Goal: Task Accomplishment & Management: Manage account settings

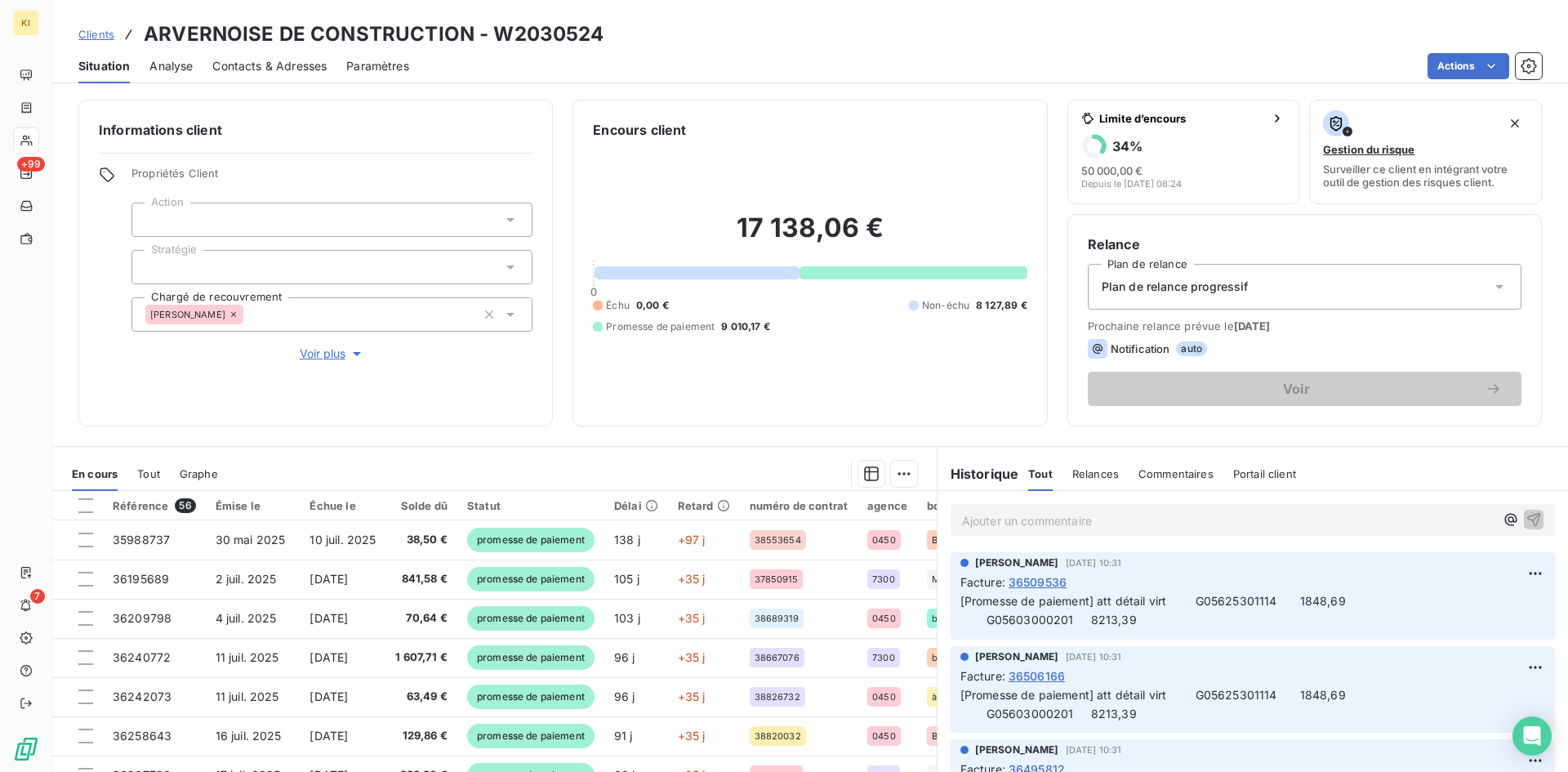
click at [85, 31] on span "Clients" at bounding box center [96, 35] width 36 height 13
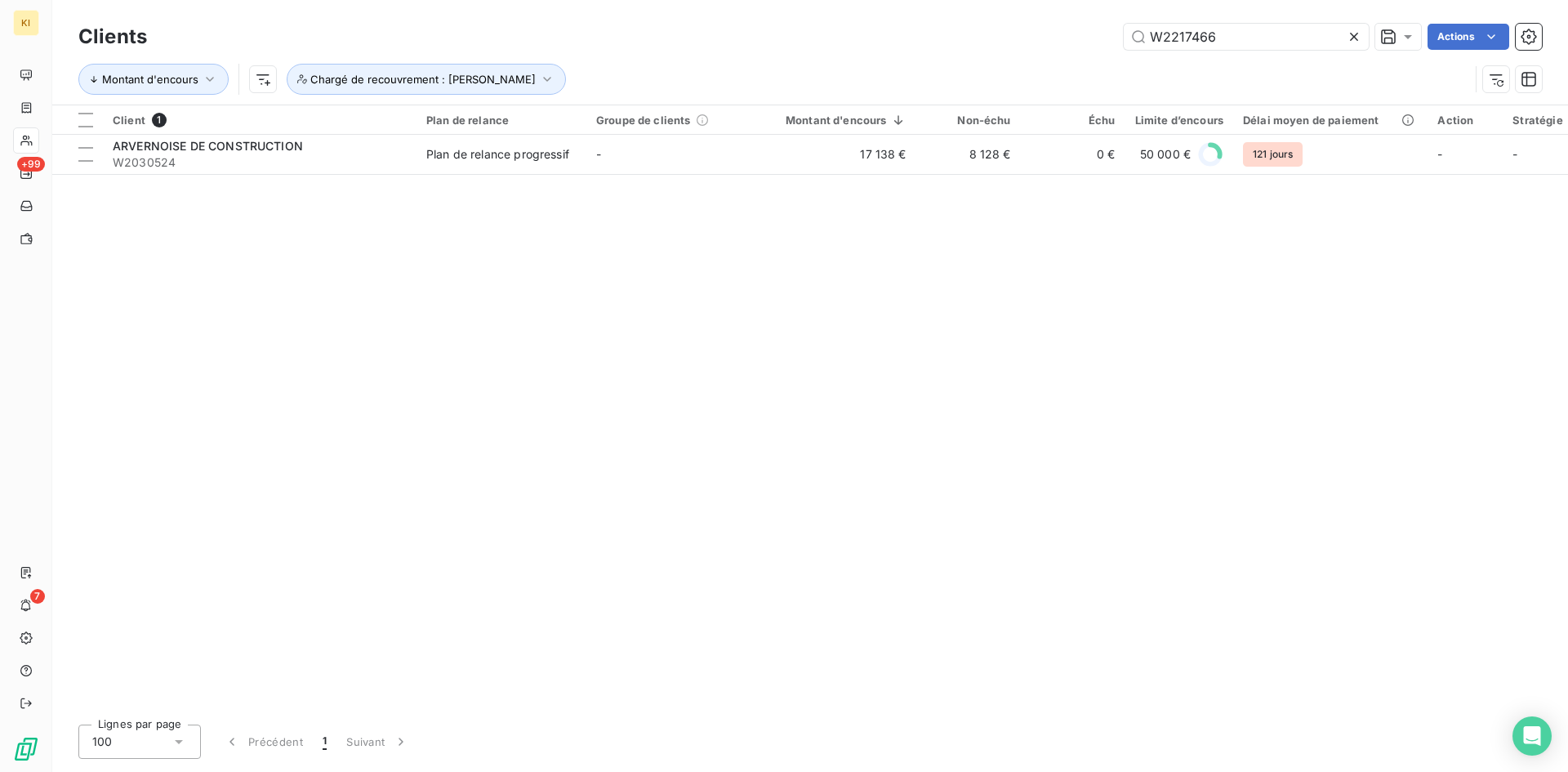
drag, startPoint x: 1210, startPoint y: 40, endPoint x: 977, endPoint y: 38, distance: 233.0
click at [977, 38] on div "W2217466 Actions" at bounding box center [854, 37] width 1376 height 26
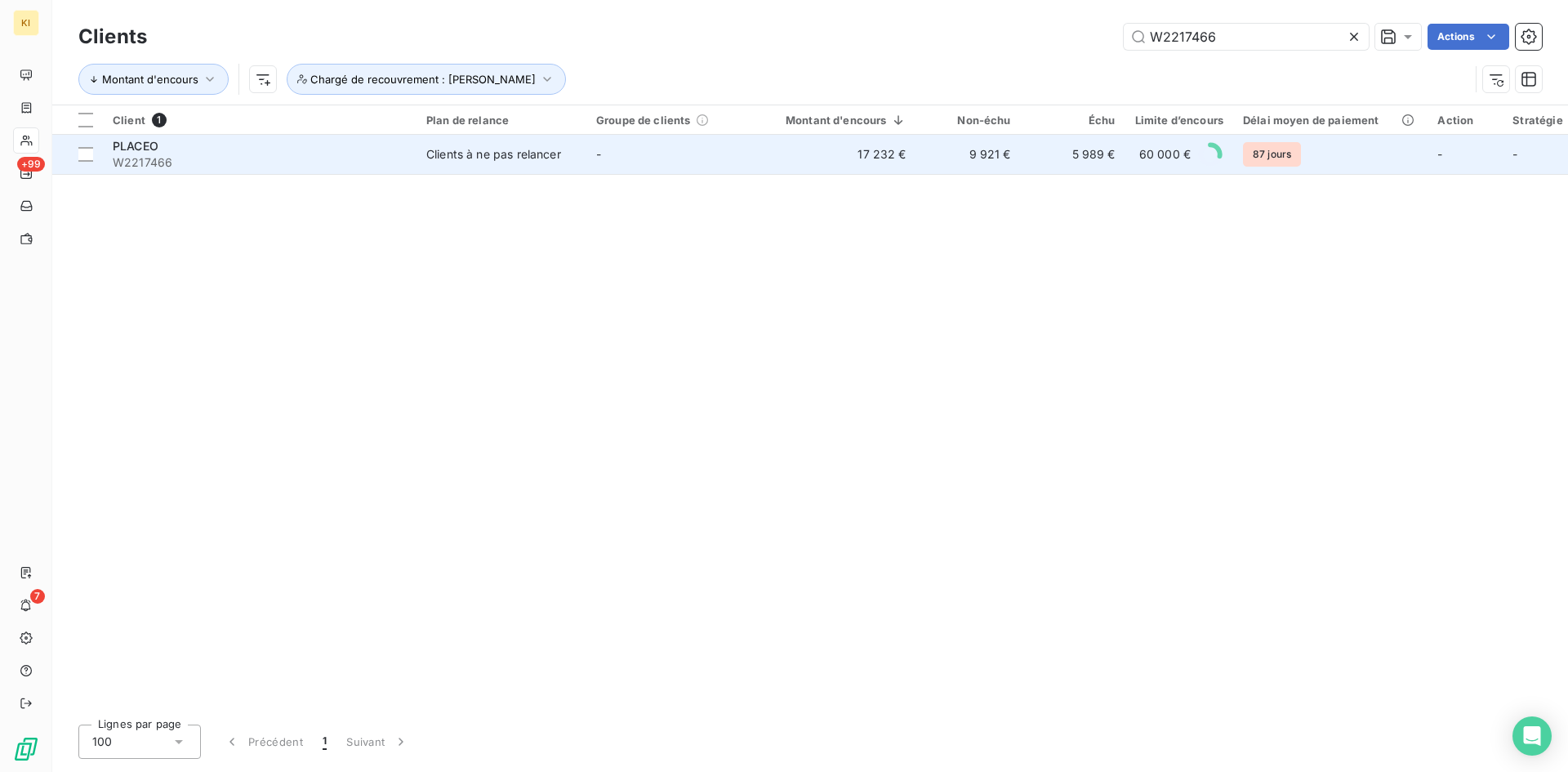
type input "W2217466"
click at [957, 155] on td "9 921 €" at bounding box center [968, 154] width 105 height 39
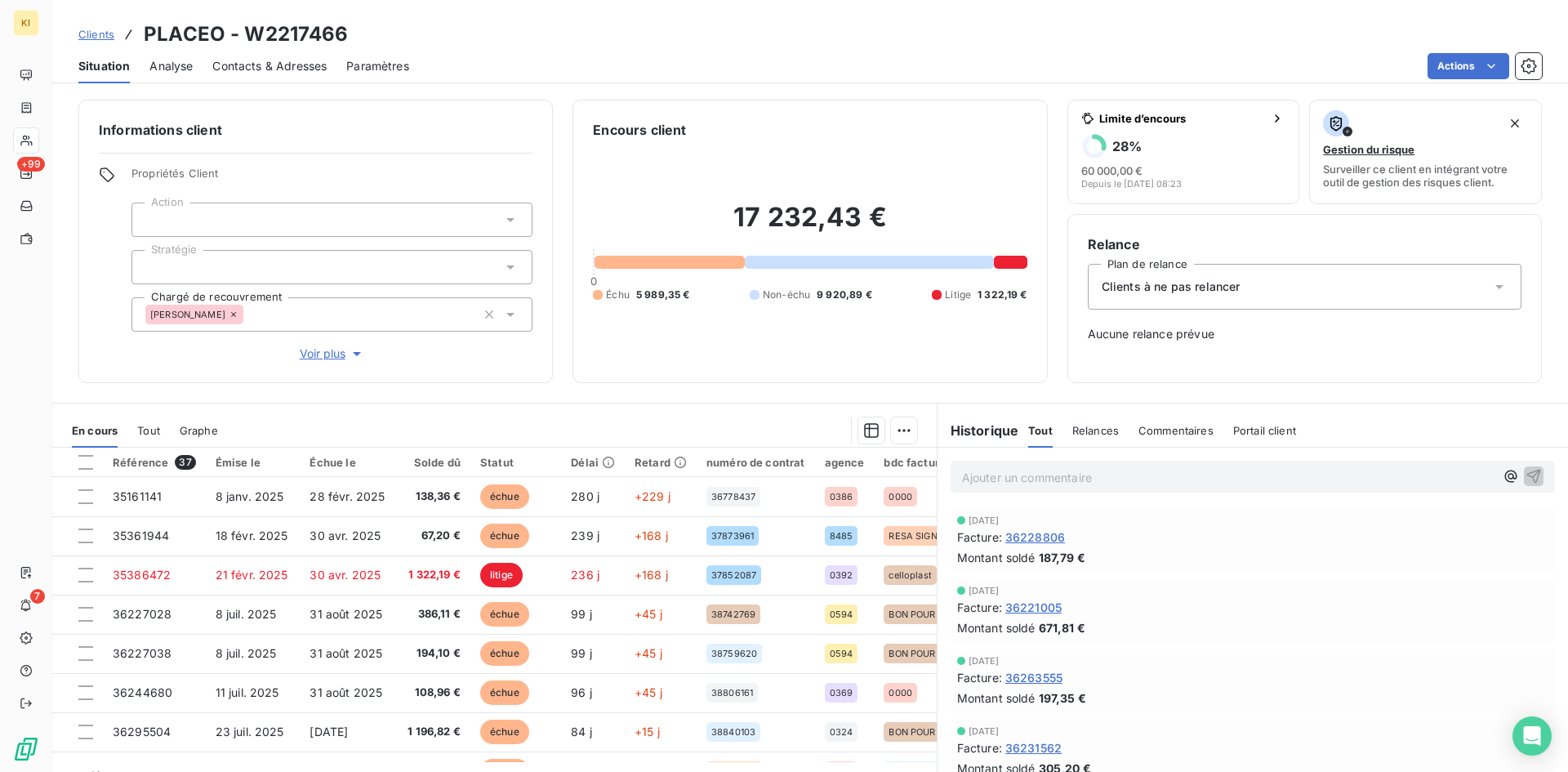
click at [1239, 290] on div "Clients à ne pas relancer" at bounding box center [1304, 286] width 434 height 45
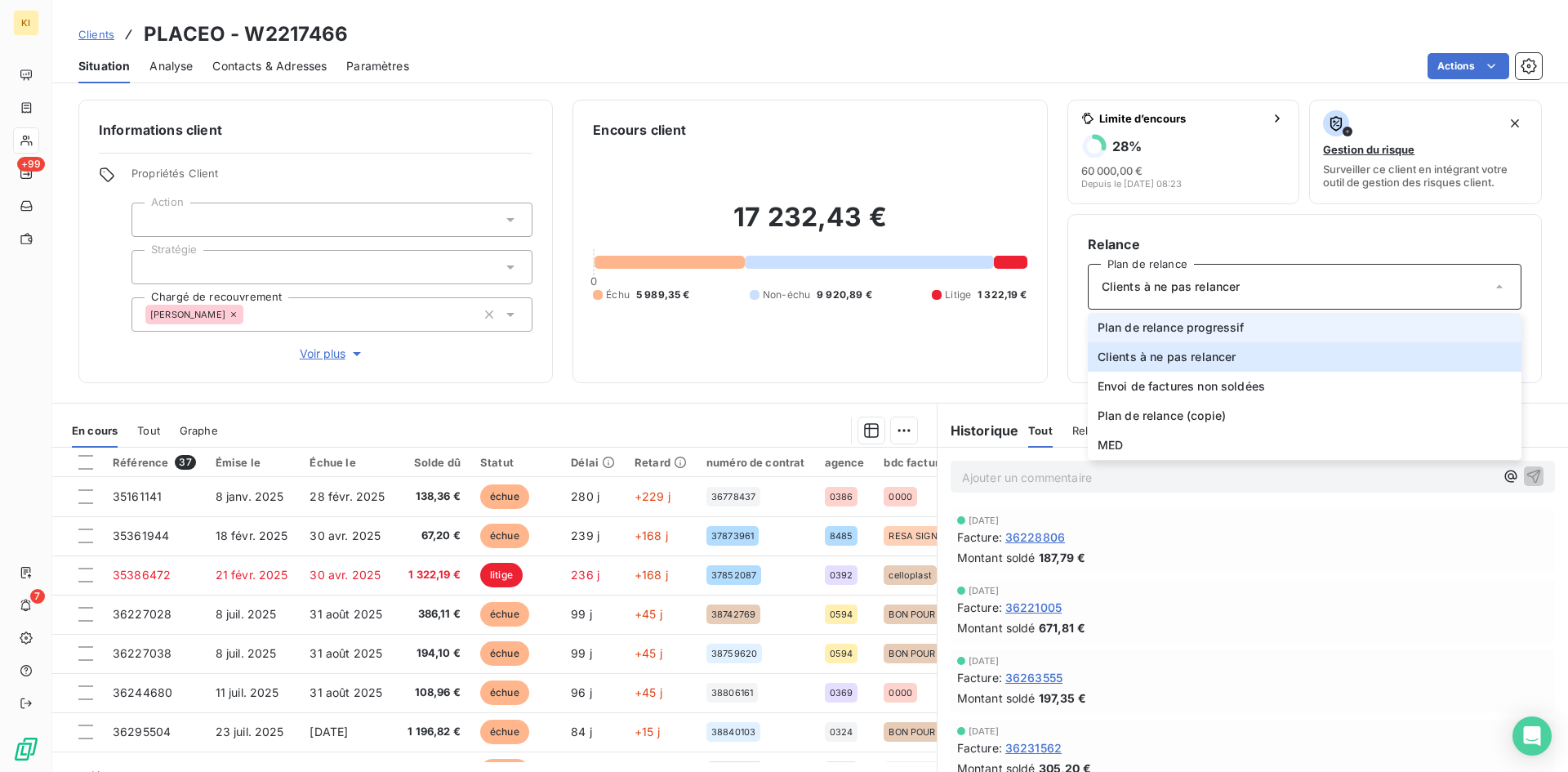
click at [1214, 326] on span "Plan de relance progressif" at bounding box center [1171, 327] width 147 height 17
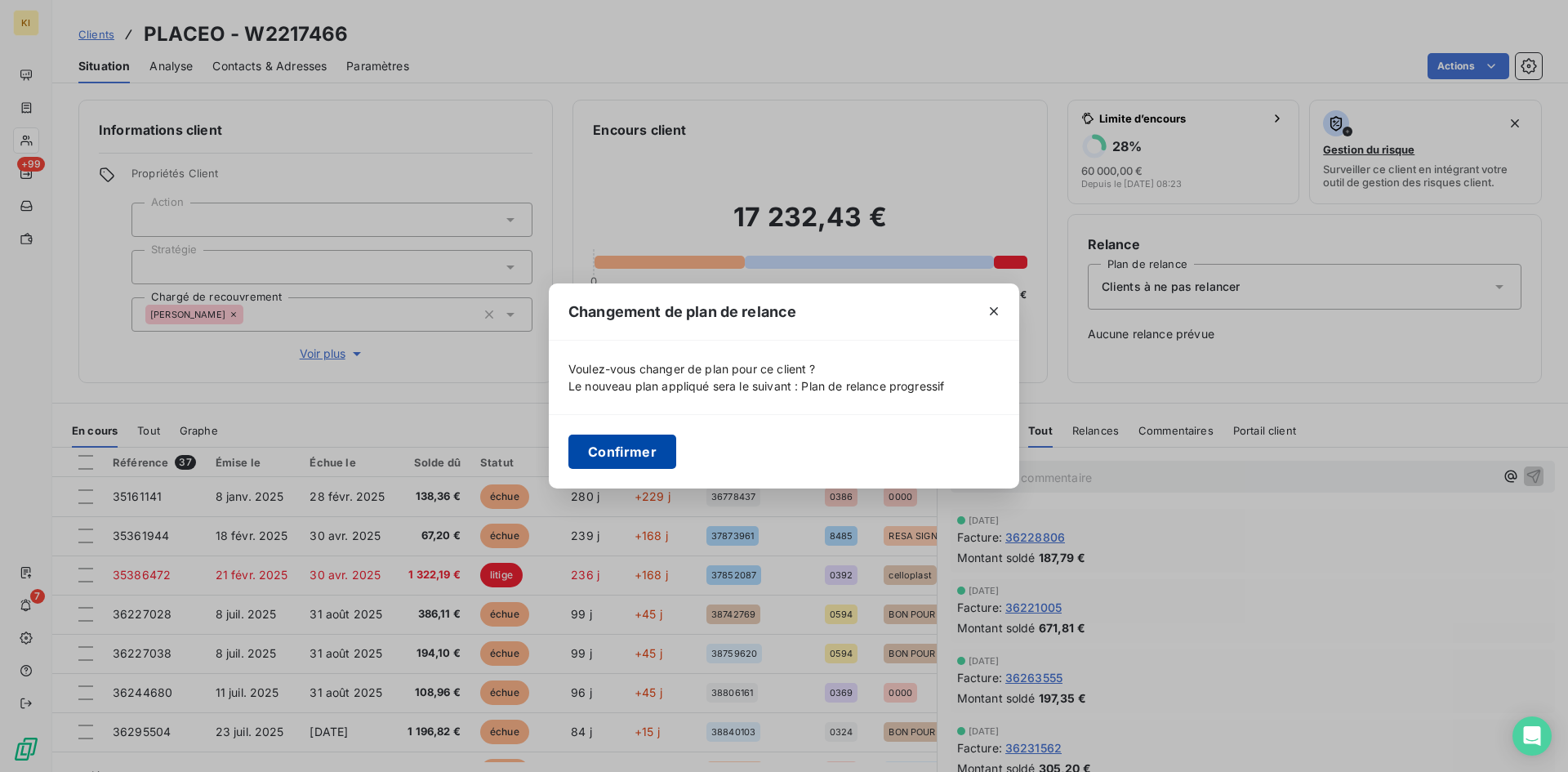
click at [620, 461] on button "Confirmer" at bounding box center [622, 452] width 107 height 35
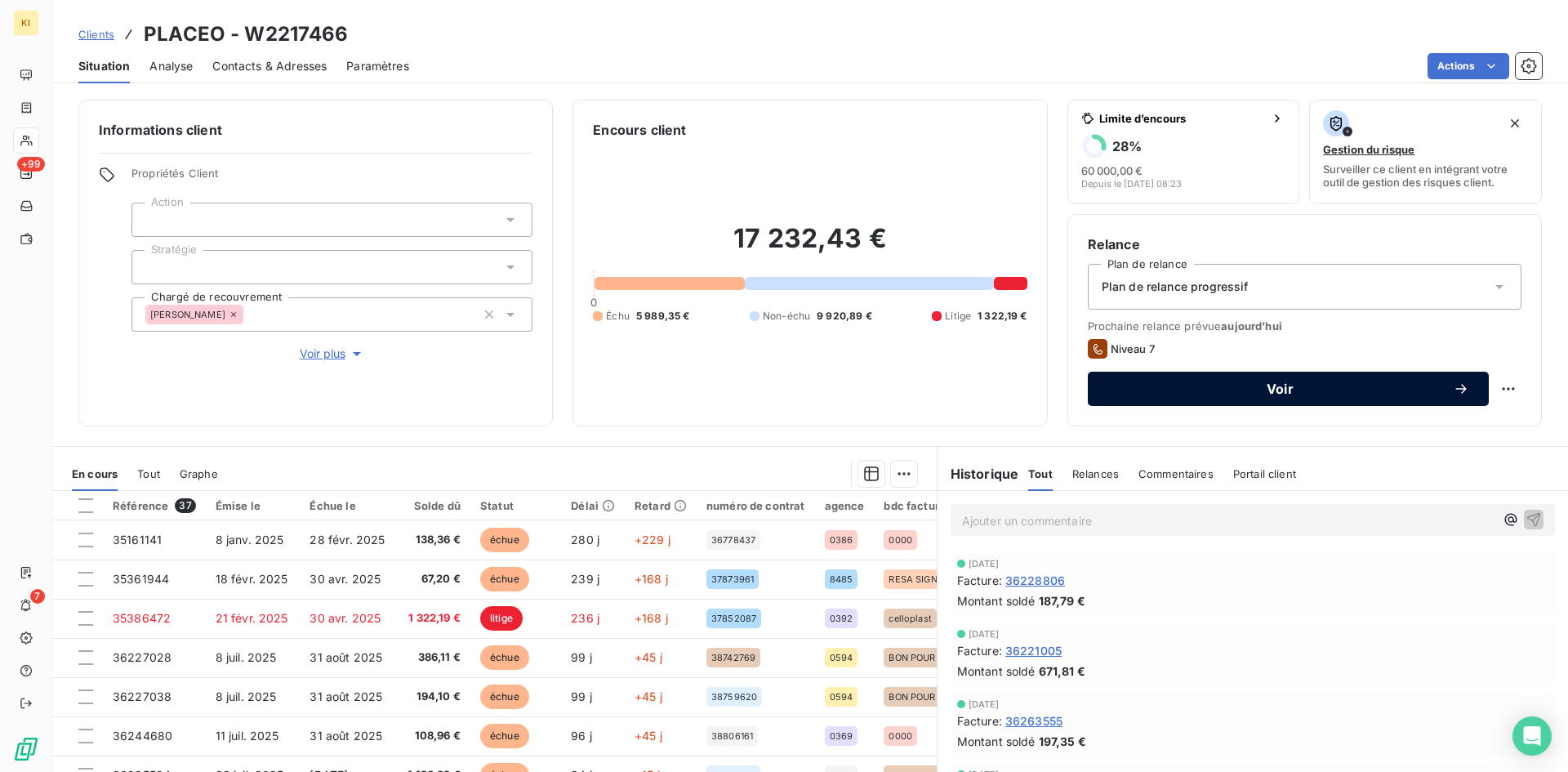
click at [1261, 388] on span "Voir" at bounding box center [1280, 389] width 345 height 13
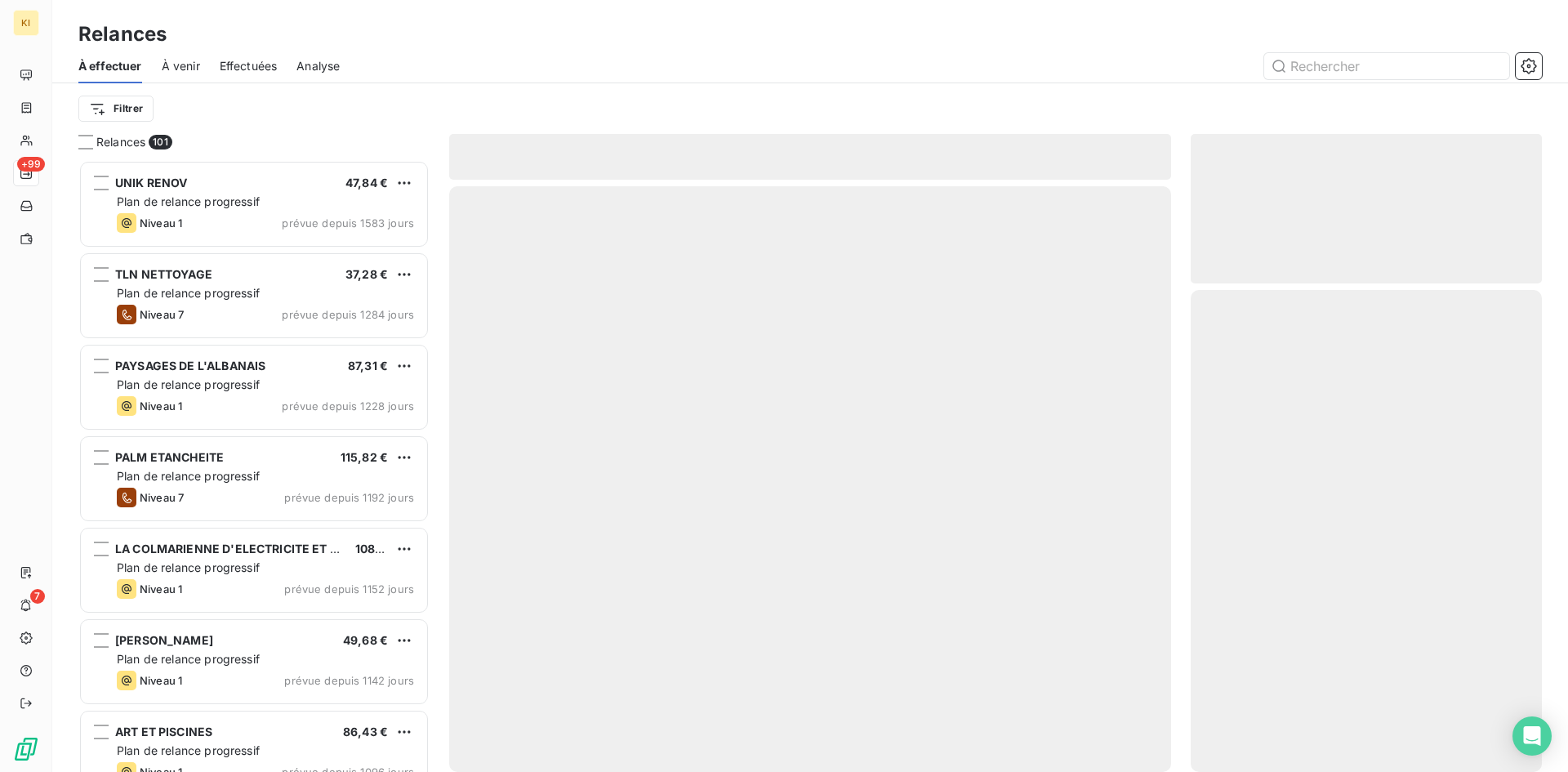
scroll to position [600, 339]
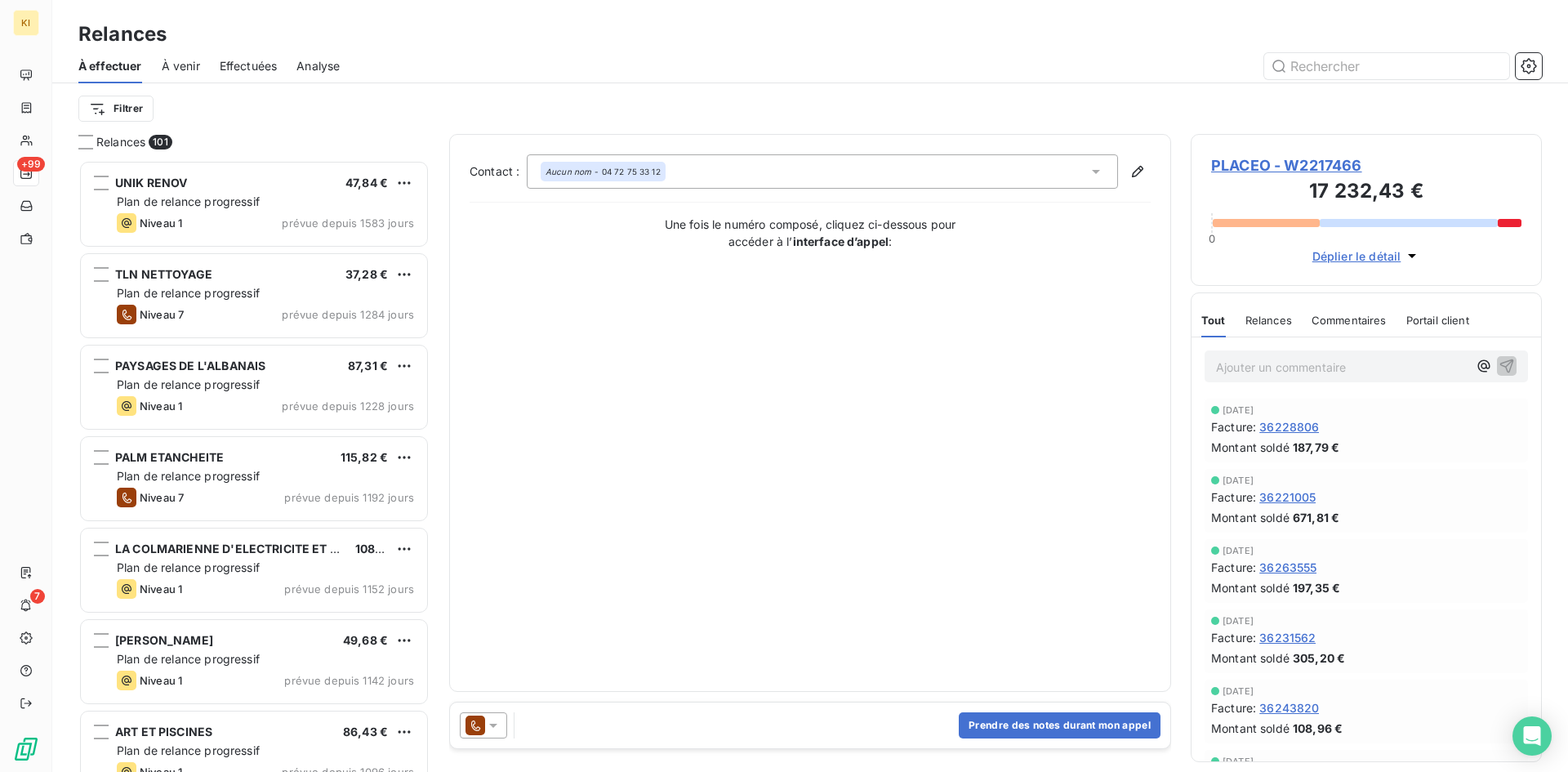
click at [490, 731] on icon at bounding box center [493, 726] width 17 height 17
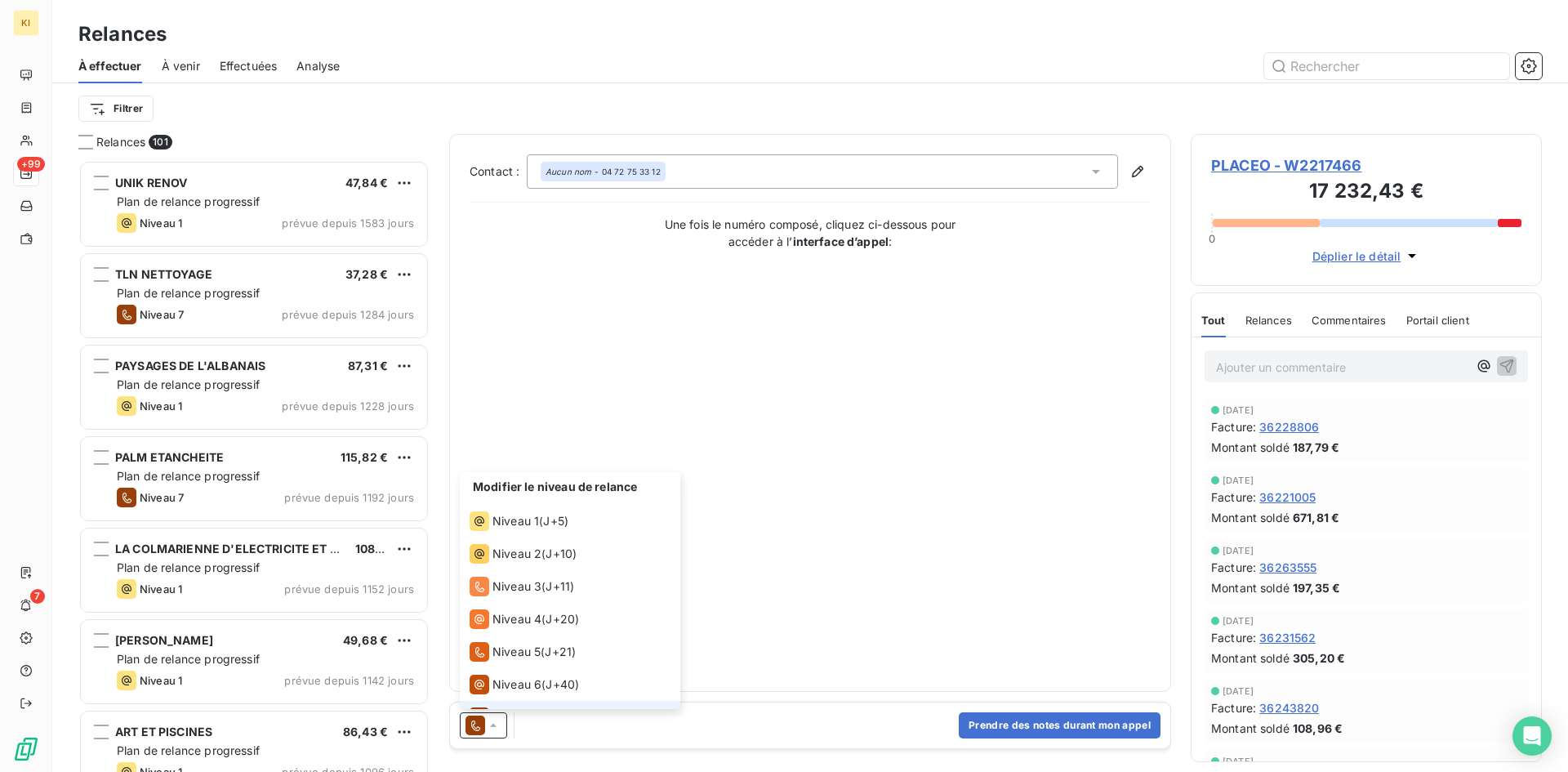
scroll to position [25, 0]
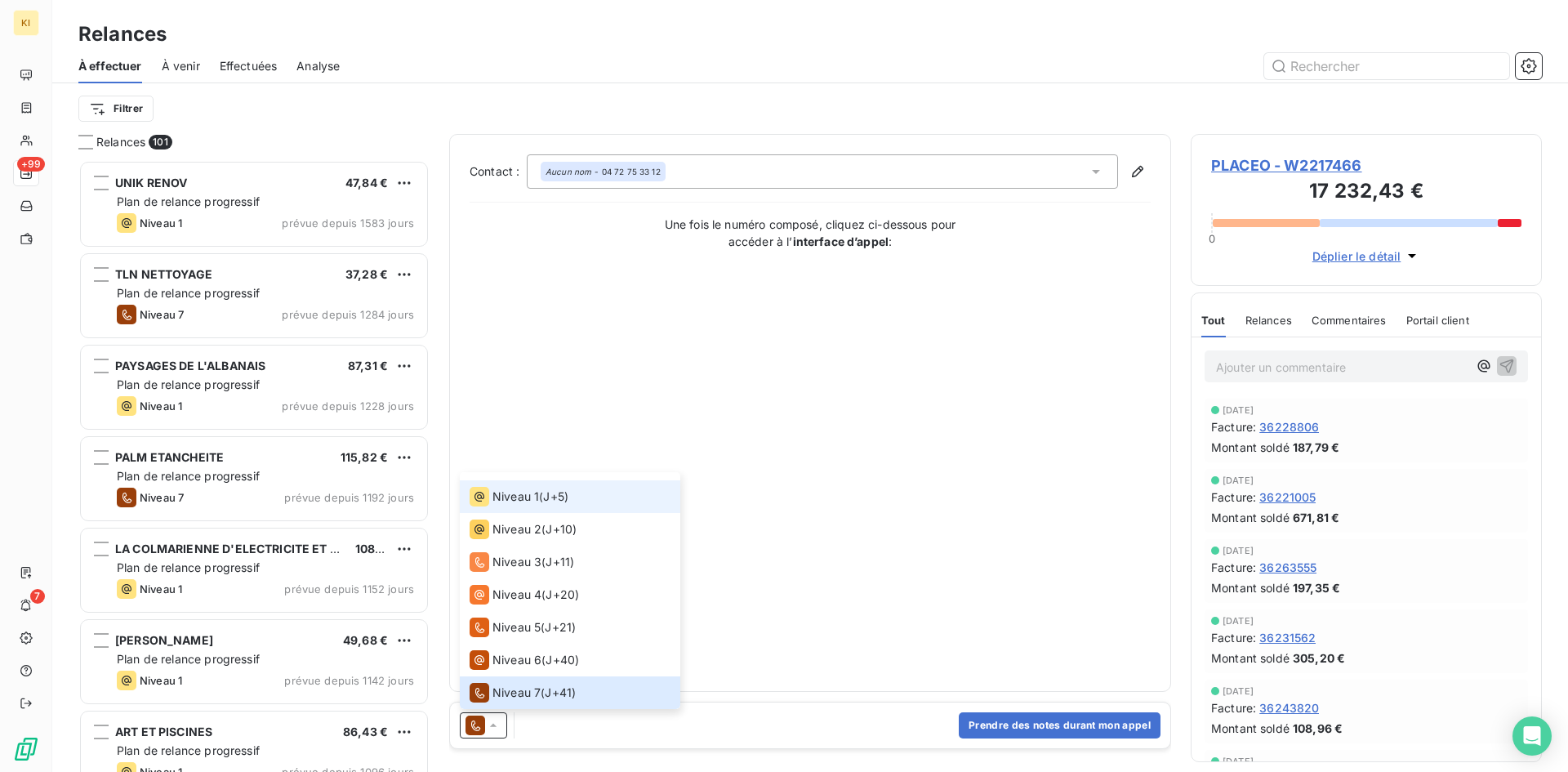
click at [552, 503] on span "J+5 )" at bounding box center [555, 497] width 26 height 17
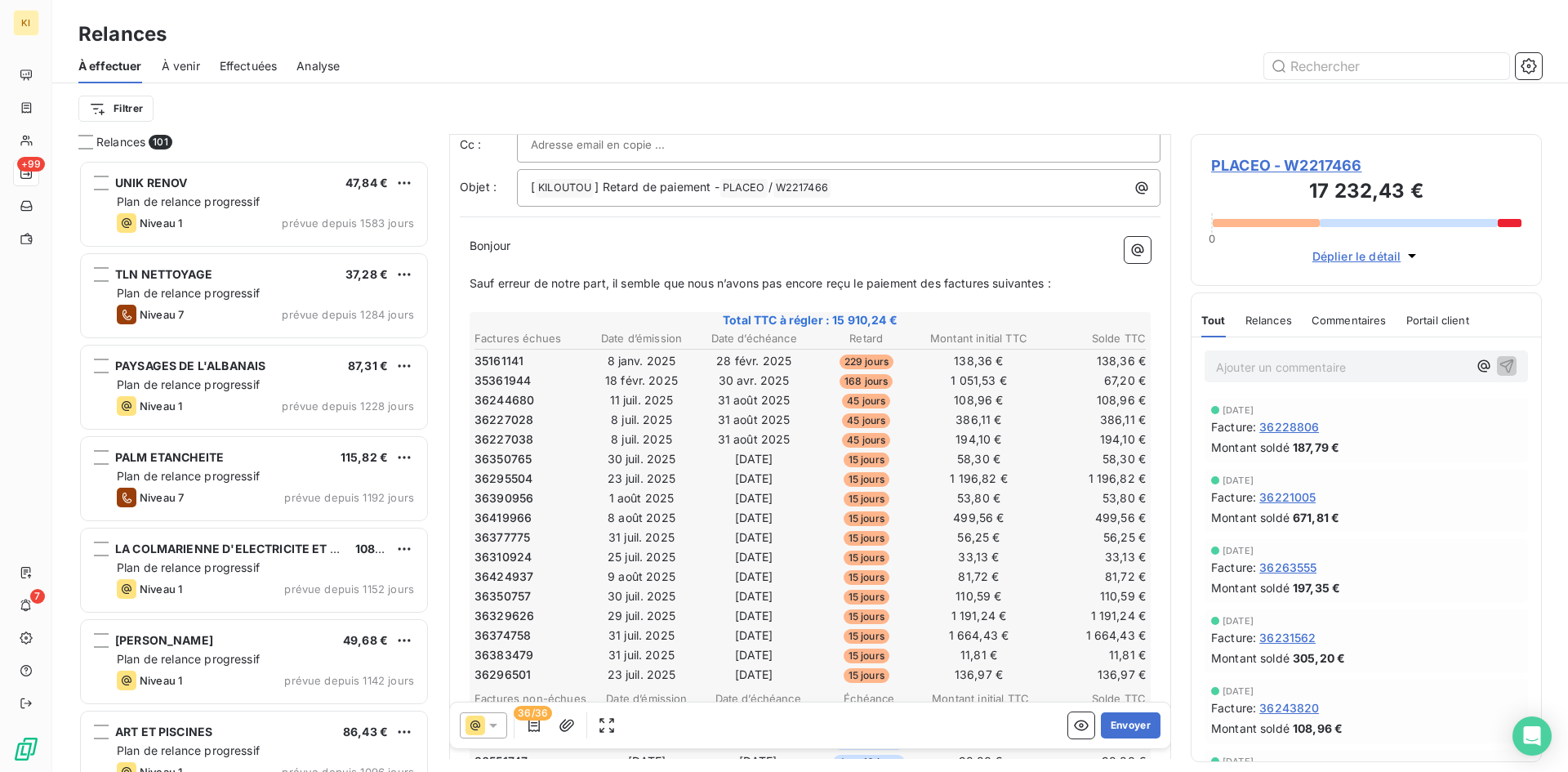
scroll to position [0, 0]
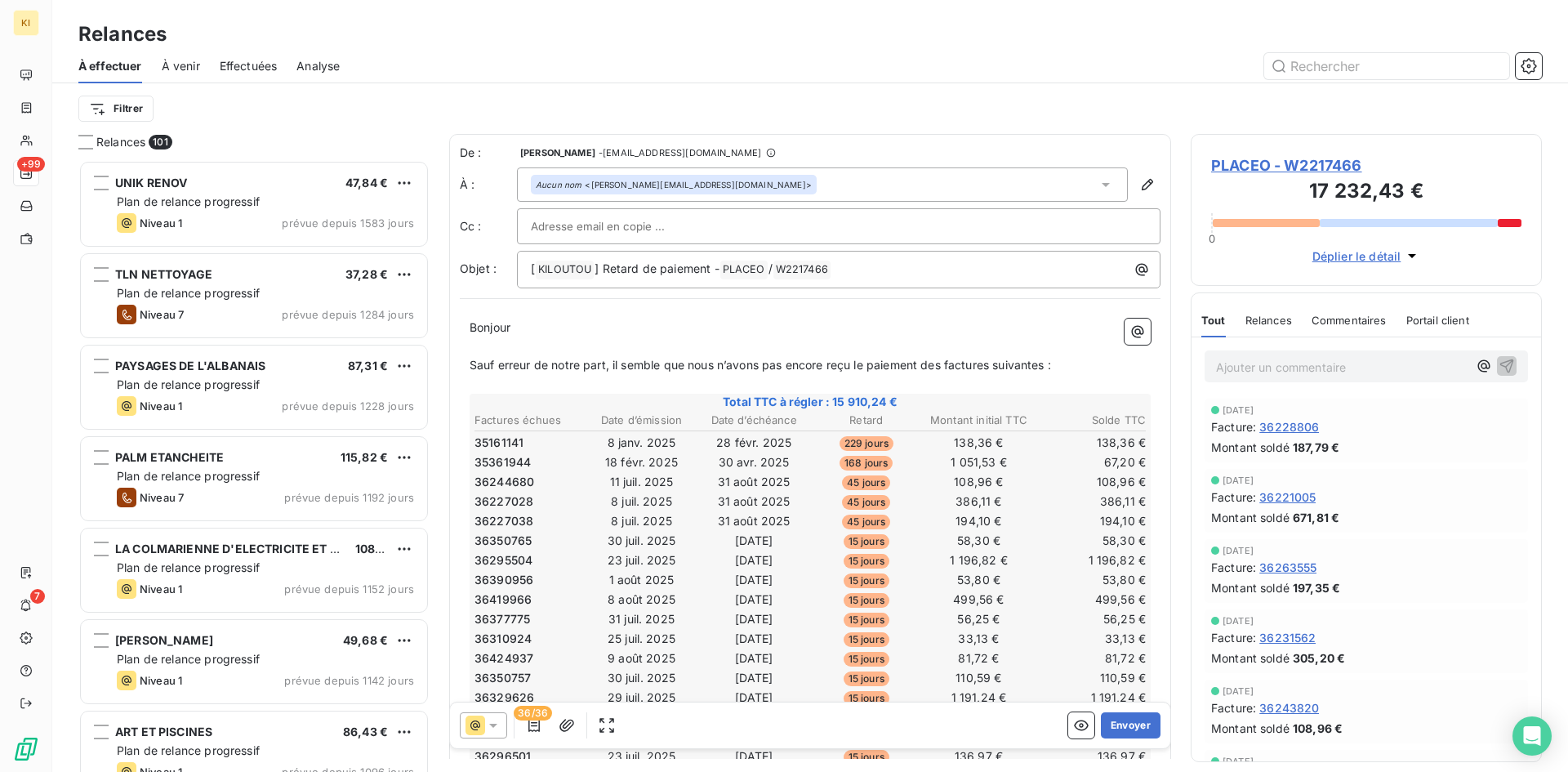
click at [1240, 161] on span "PLACEO - W2217466" at bounding box center [1366, 165] width 311 height 22
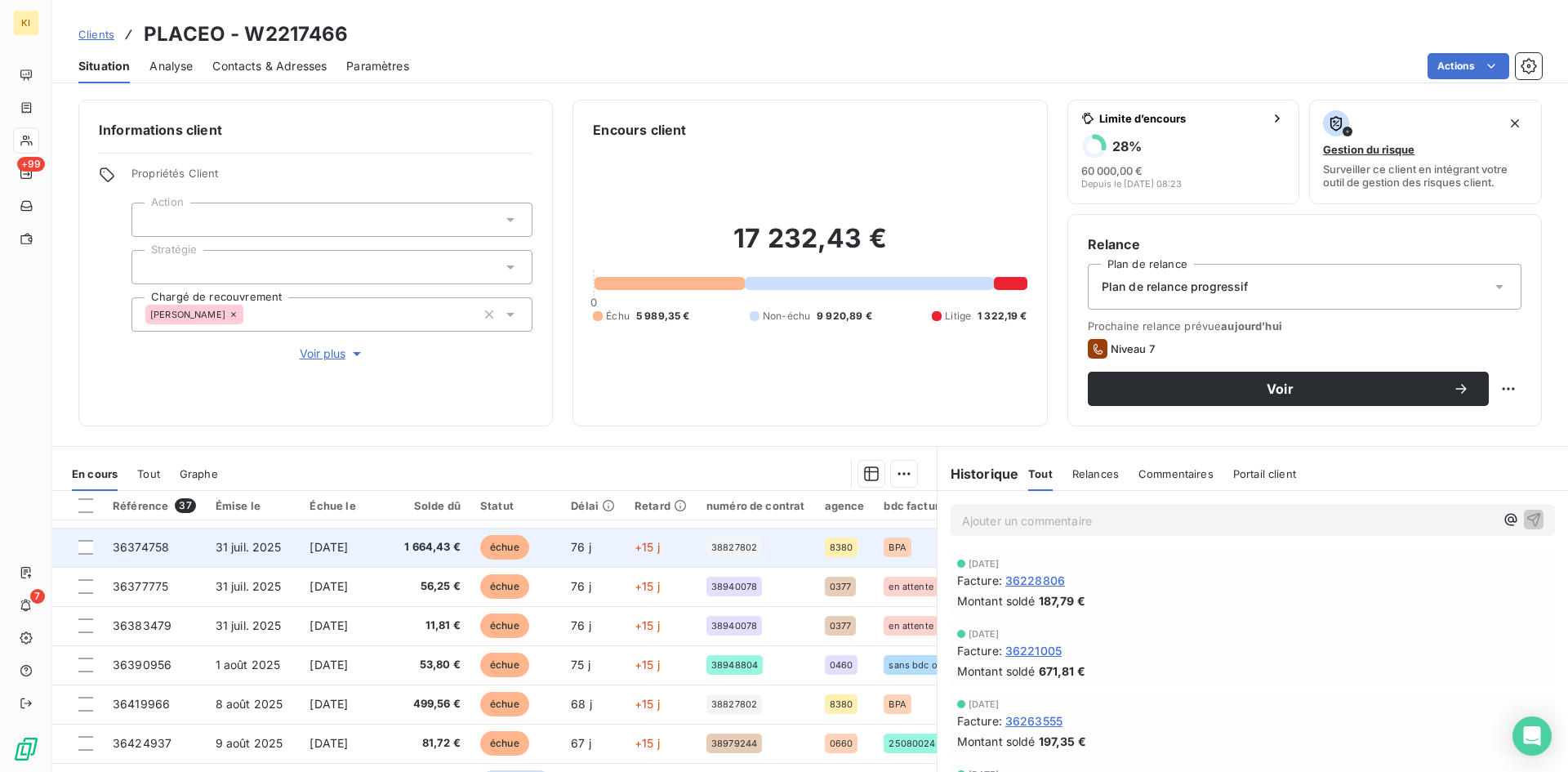
scroll to position [490, 0]
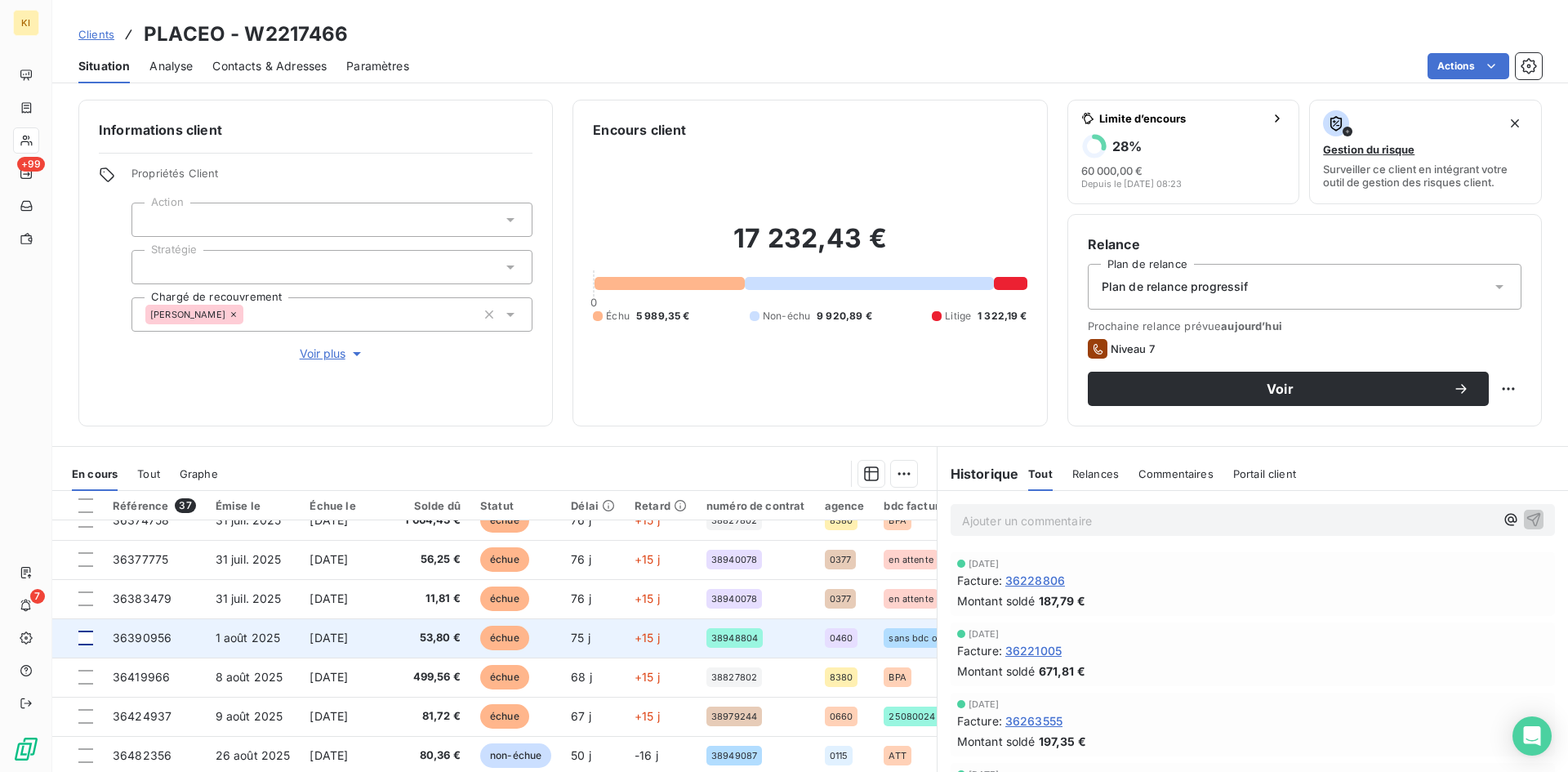
click at [84, 638] on div at bounding box center [86, 638] width 15 height 15
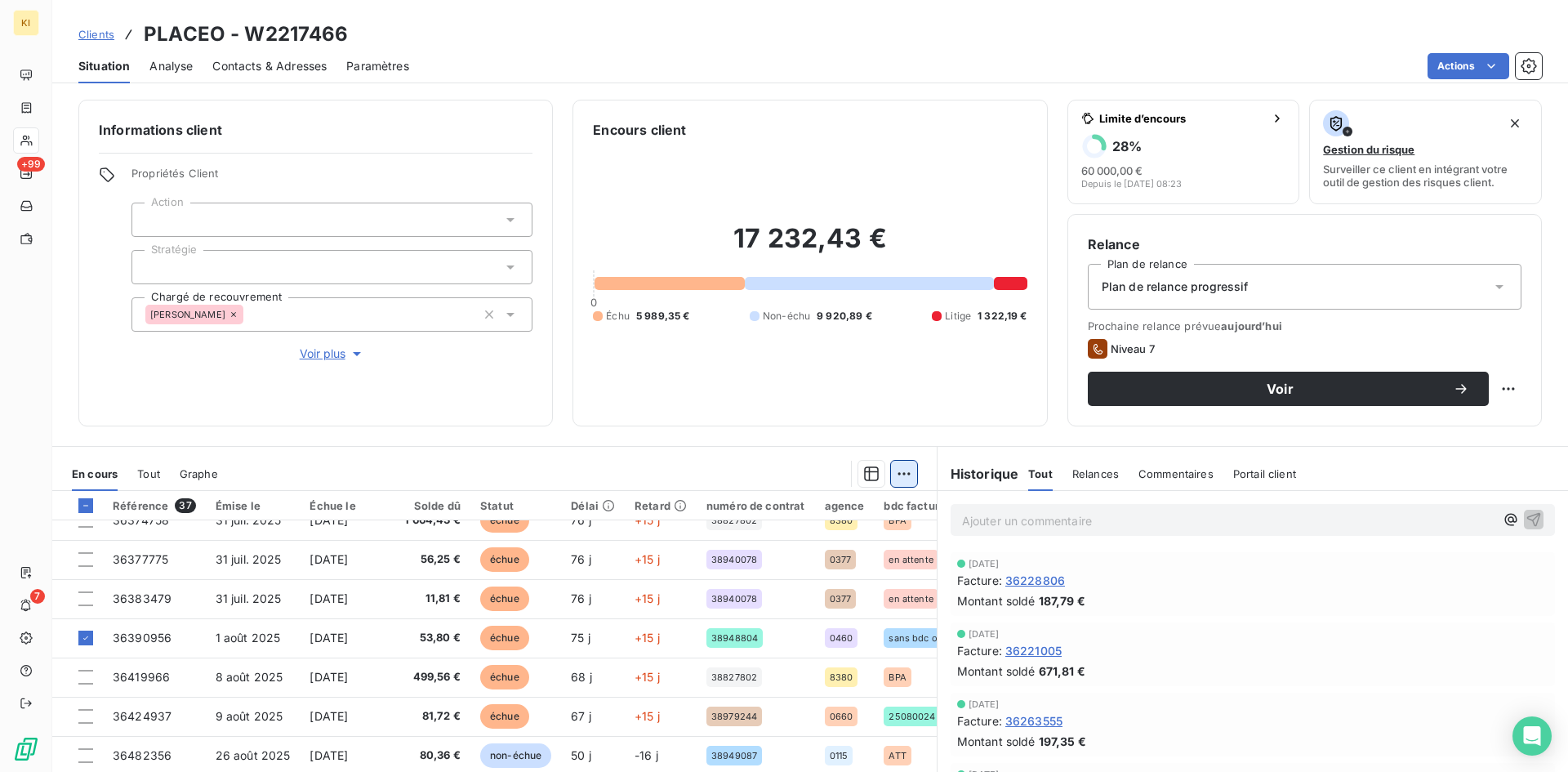
click at [900, 467] on html "KI +99 7 Clients PLACEO - W2217466 Situation Analyse Contacts & Adresses Paramè…" at bounding box center [784, 386] width 1568 height 772
click at [772, 535] on div "Ajouter une promesse de paiement (1 facture)" at bounding box center [757, 540] width 288 height 26
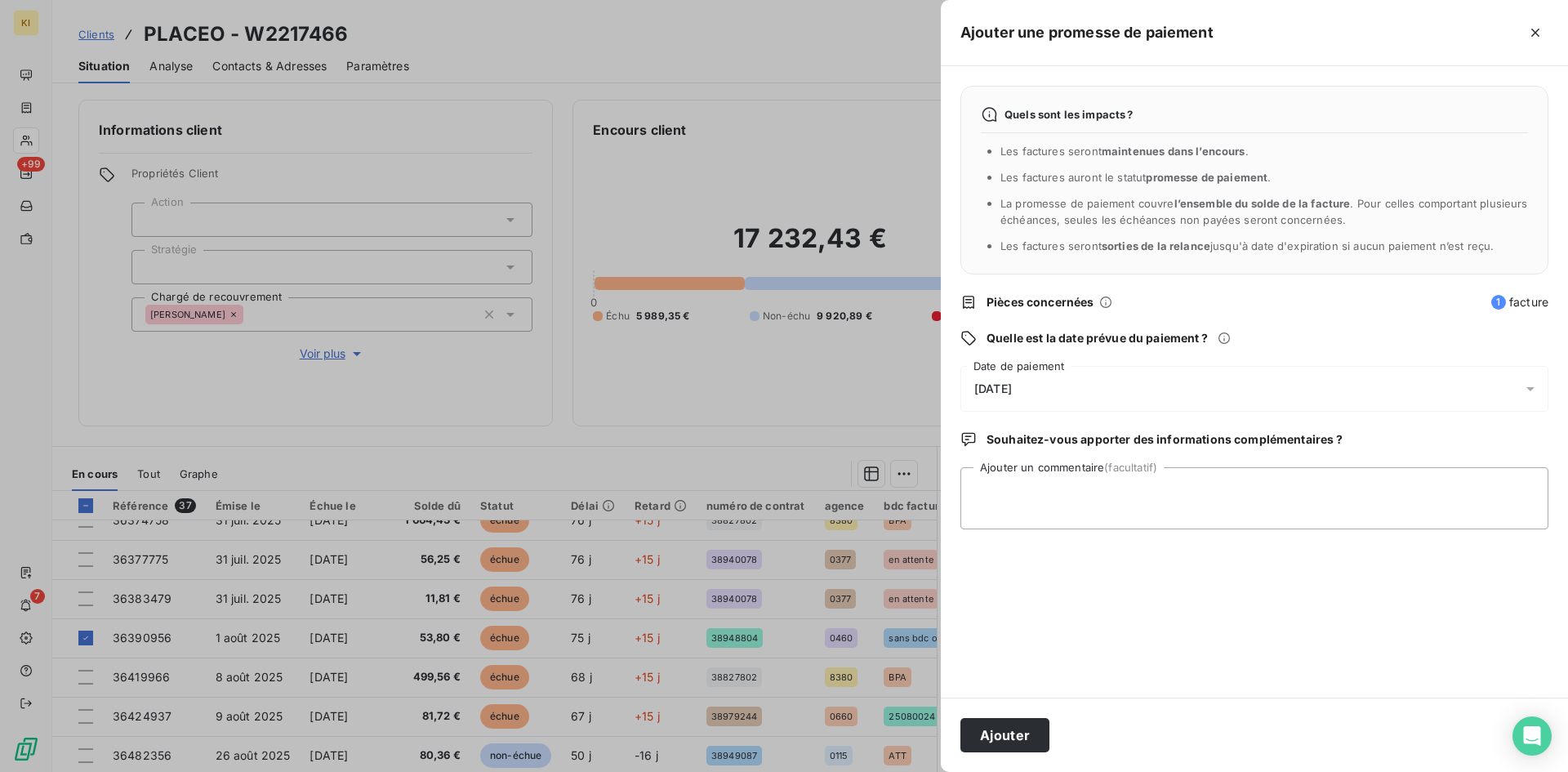
click at [1063, 390] on div "[DATE]" at bounding box center [1254, 388] width 588 height 45
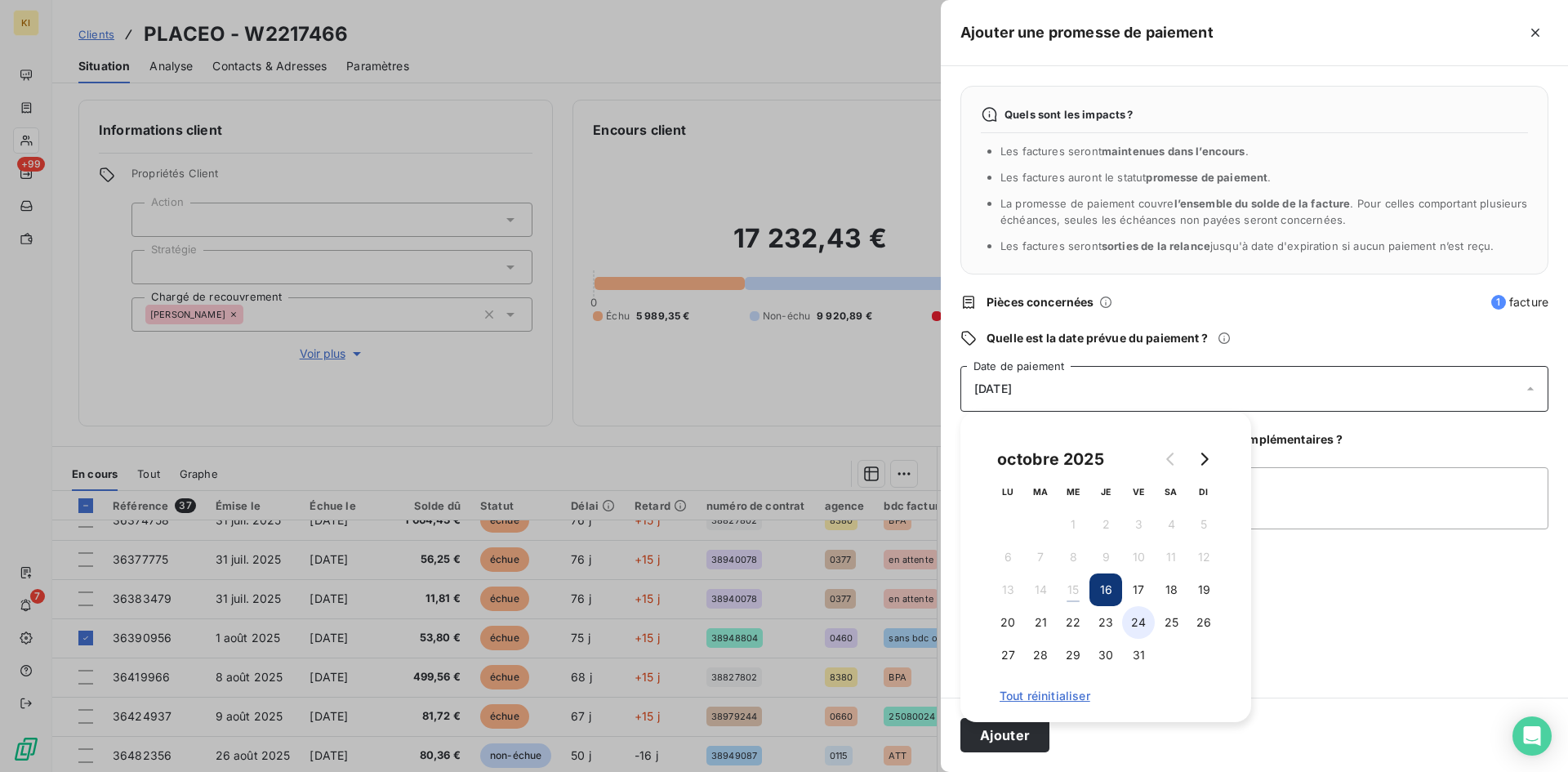
click at [1130, 618] on button "24" at bounding box center [1138, 622] width 33 height 33
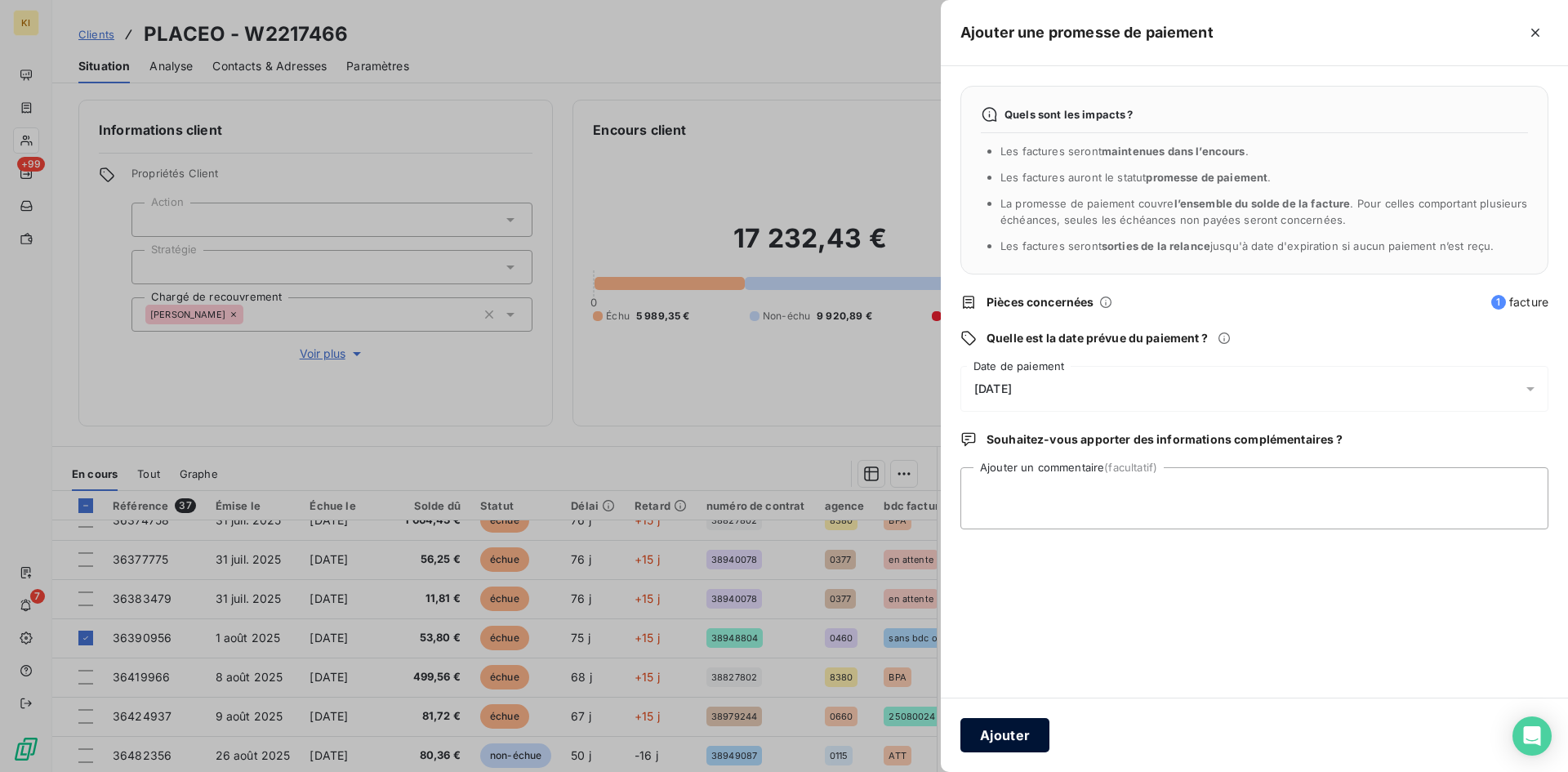
click at [1032, 745] on button "Ajouter" at bounding box center [1005, 736] width 89 height 35
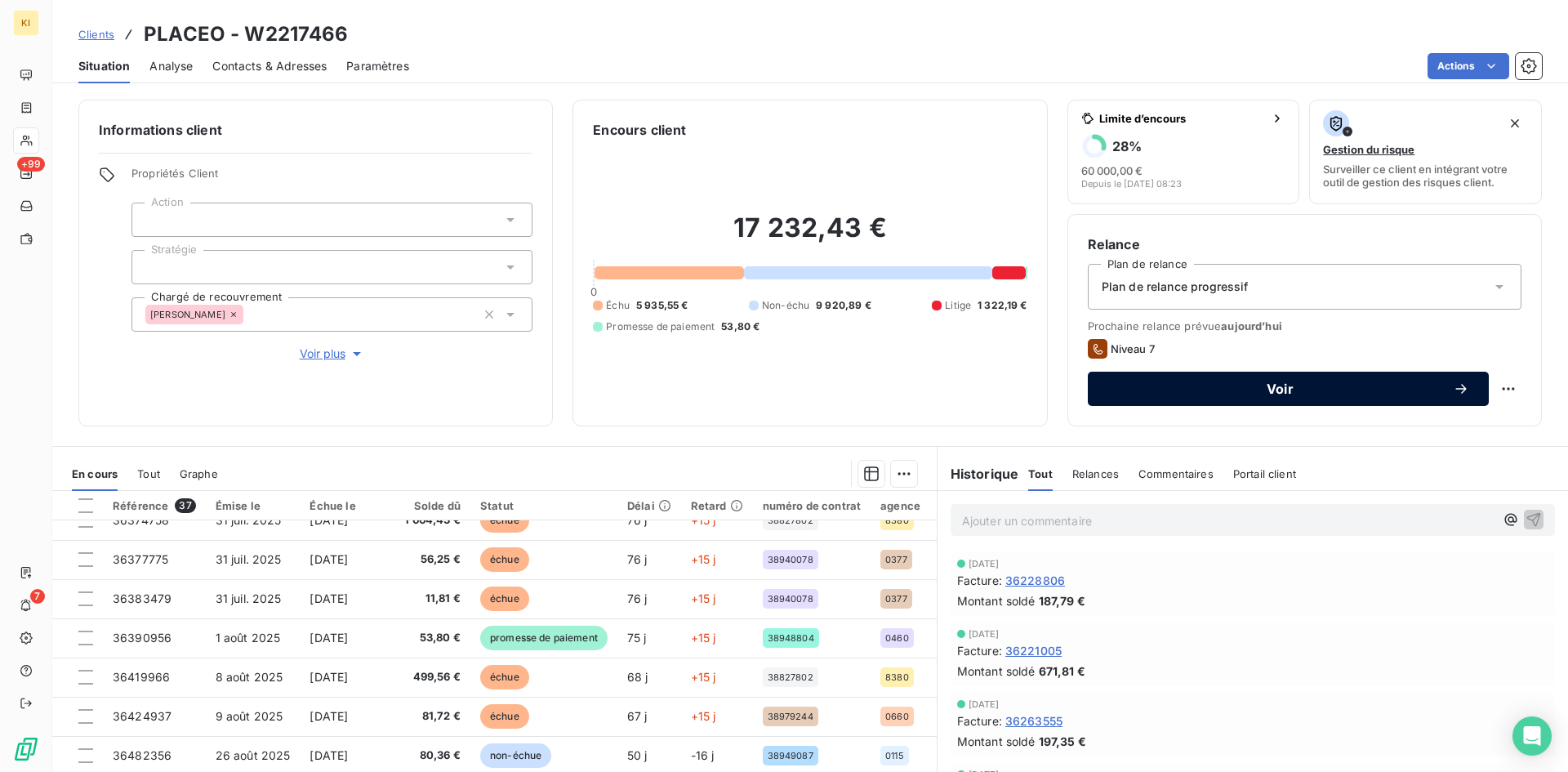
click at [1275, 392] on span "Voir" at bounding box center [1280, 389] width 345 height 13
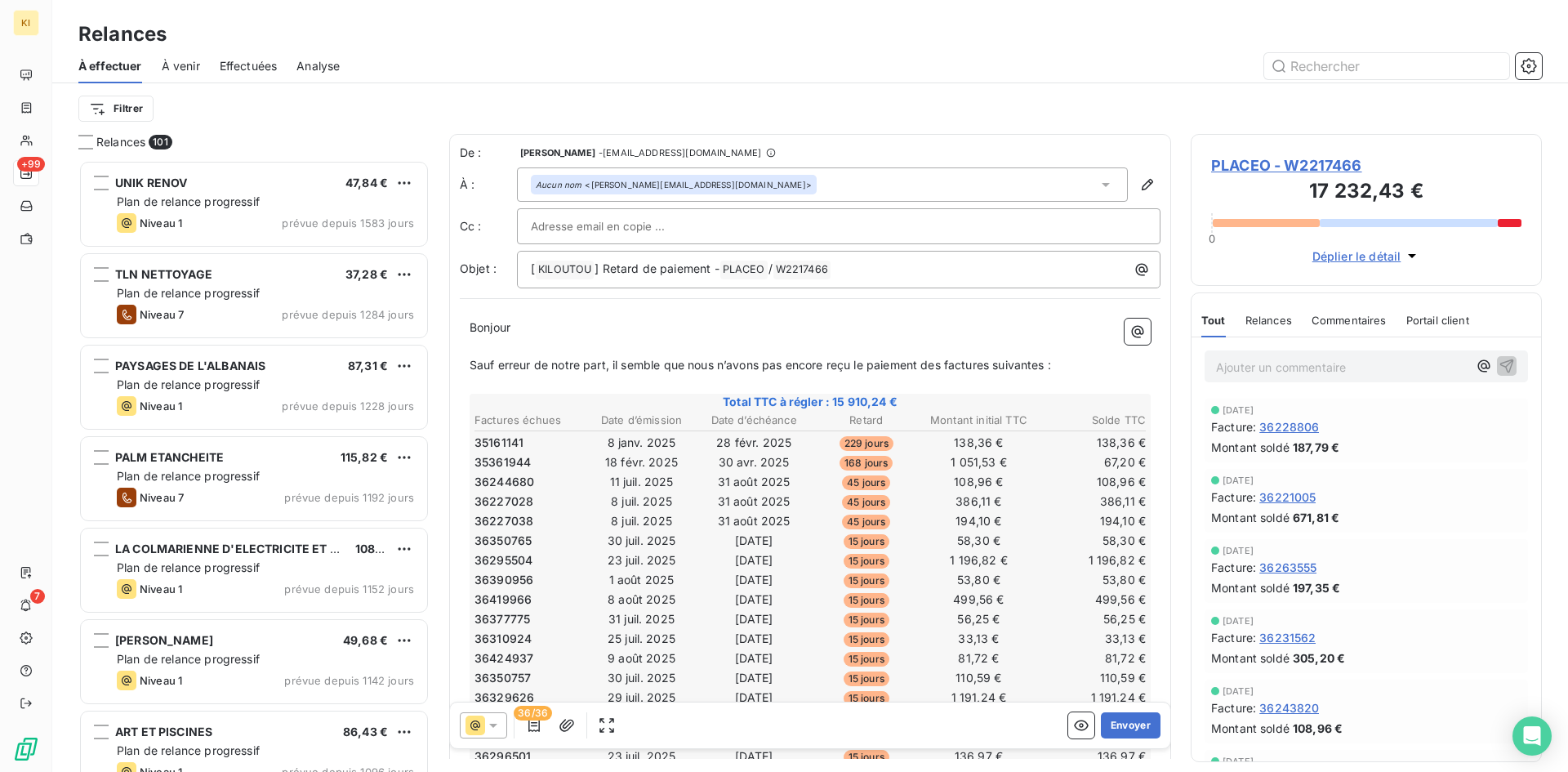
scroll to position [600, 339]
click at [621, 232] on input "text" at bounding box center [619, 226] width 176 height 25
paste input "[PERSON_NAME][EMAIL_ADDRESS][DOMAIN_NAME]"
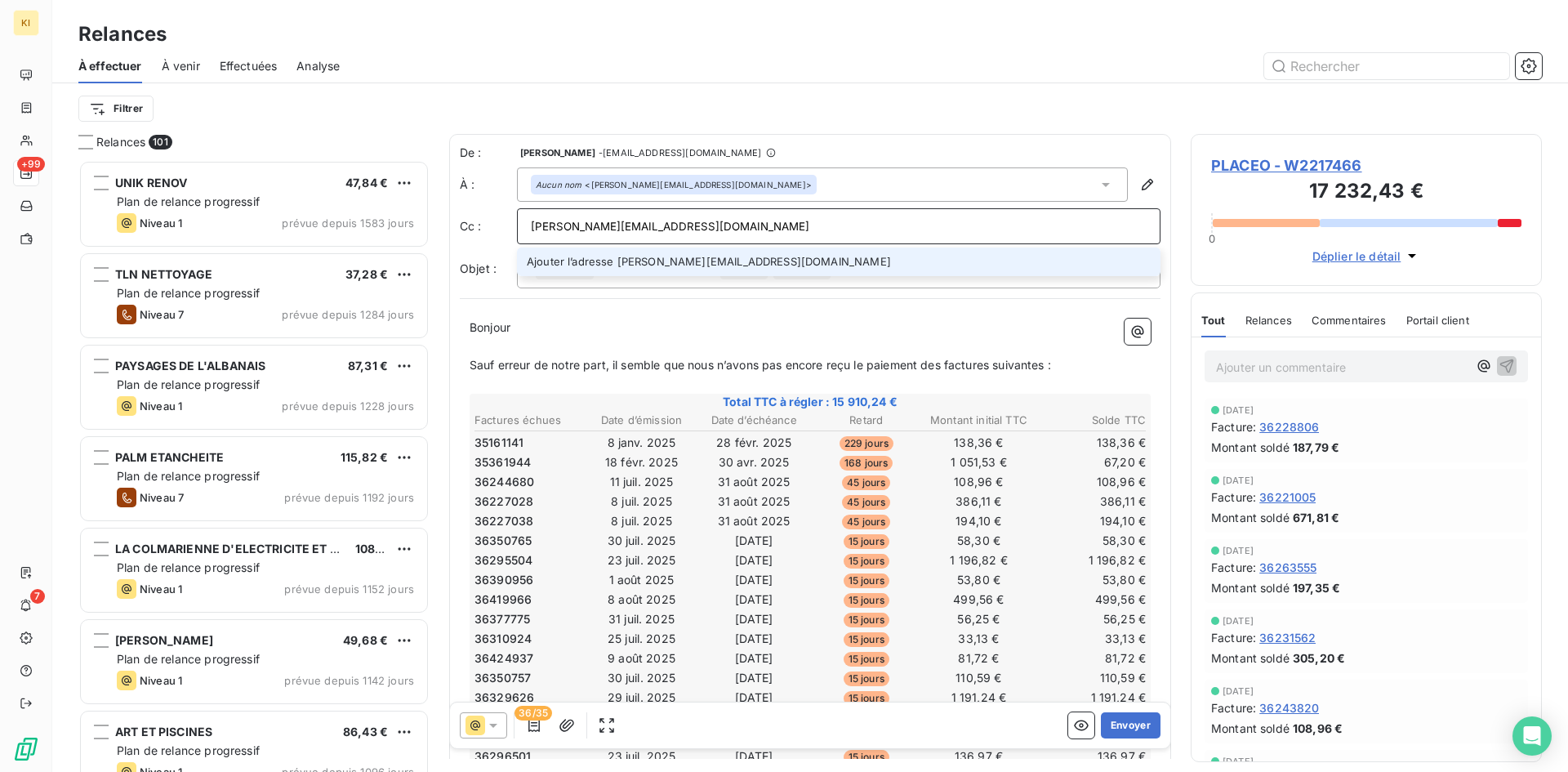
type input "[PERSON_NAME][EMAIL_ADDRESS][DOMAIN_NAME]"
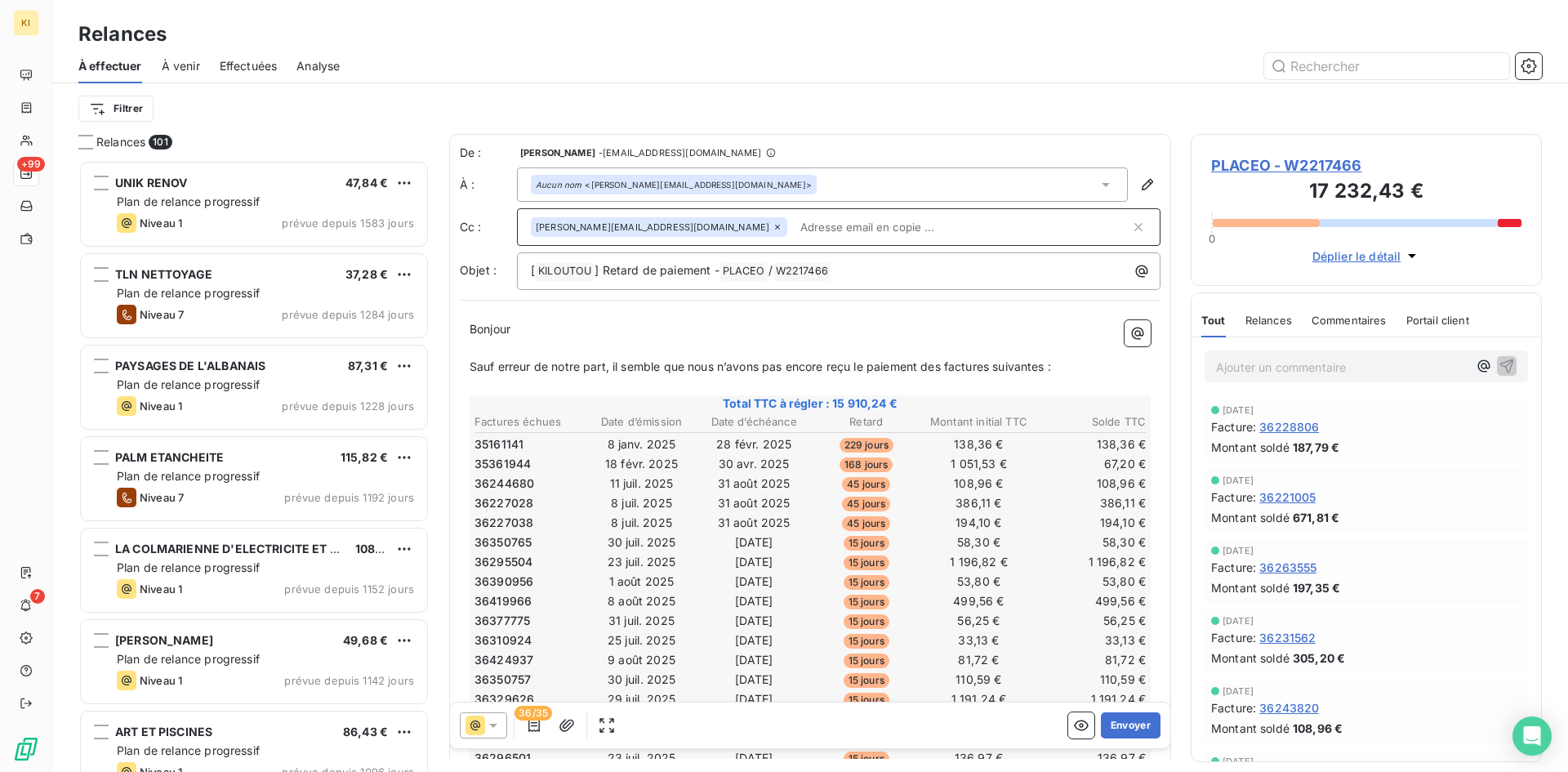
click at [484, 723] on icon at bounding box center [475, 726] width 20 height 20
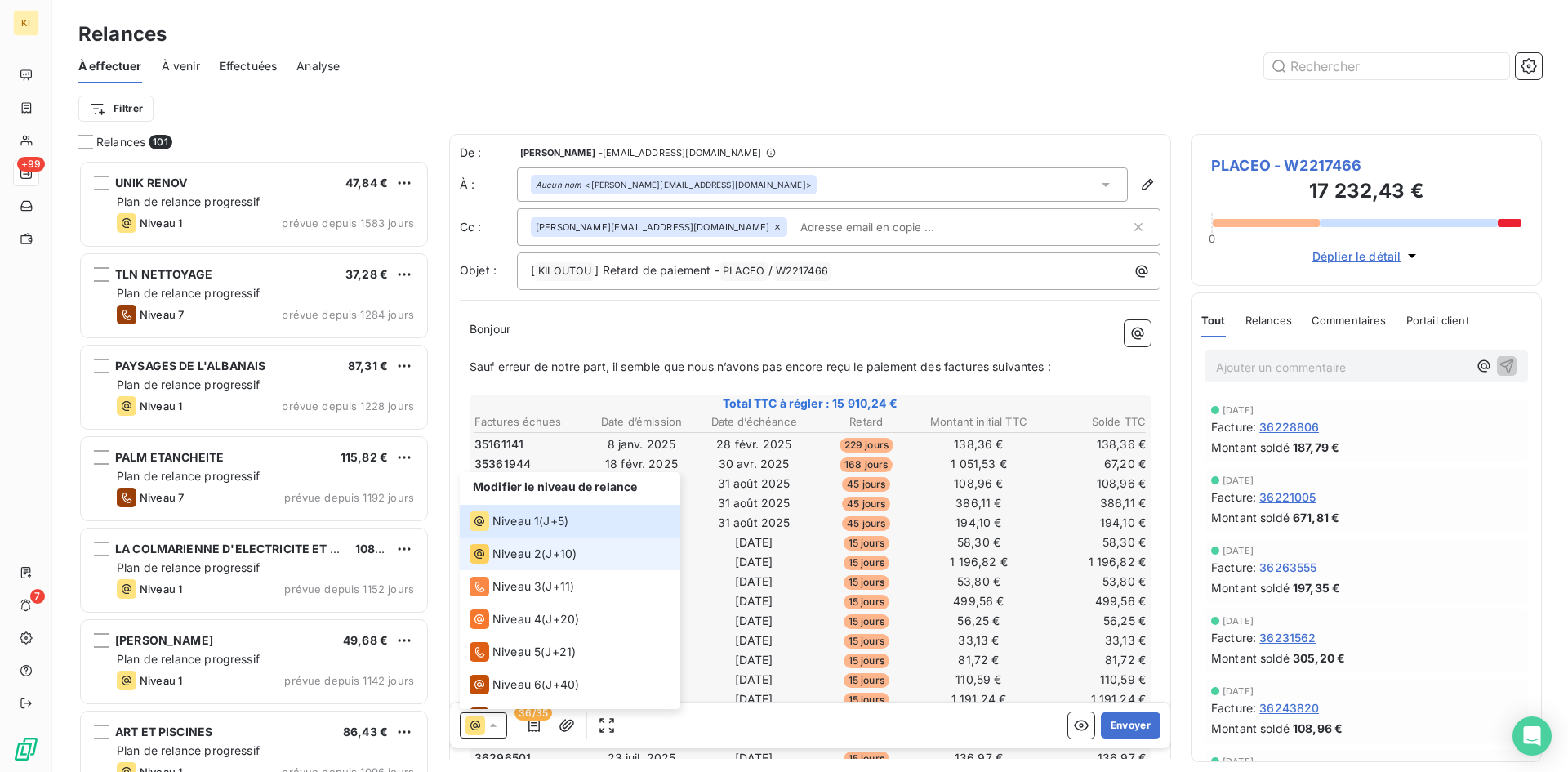
click at [562, 548] on span "J+10 )" at bounding box center [561, 554] width 31 height 17
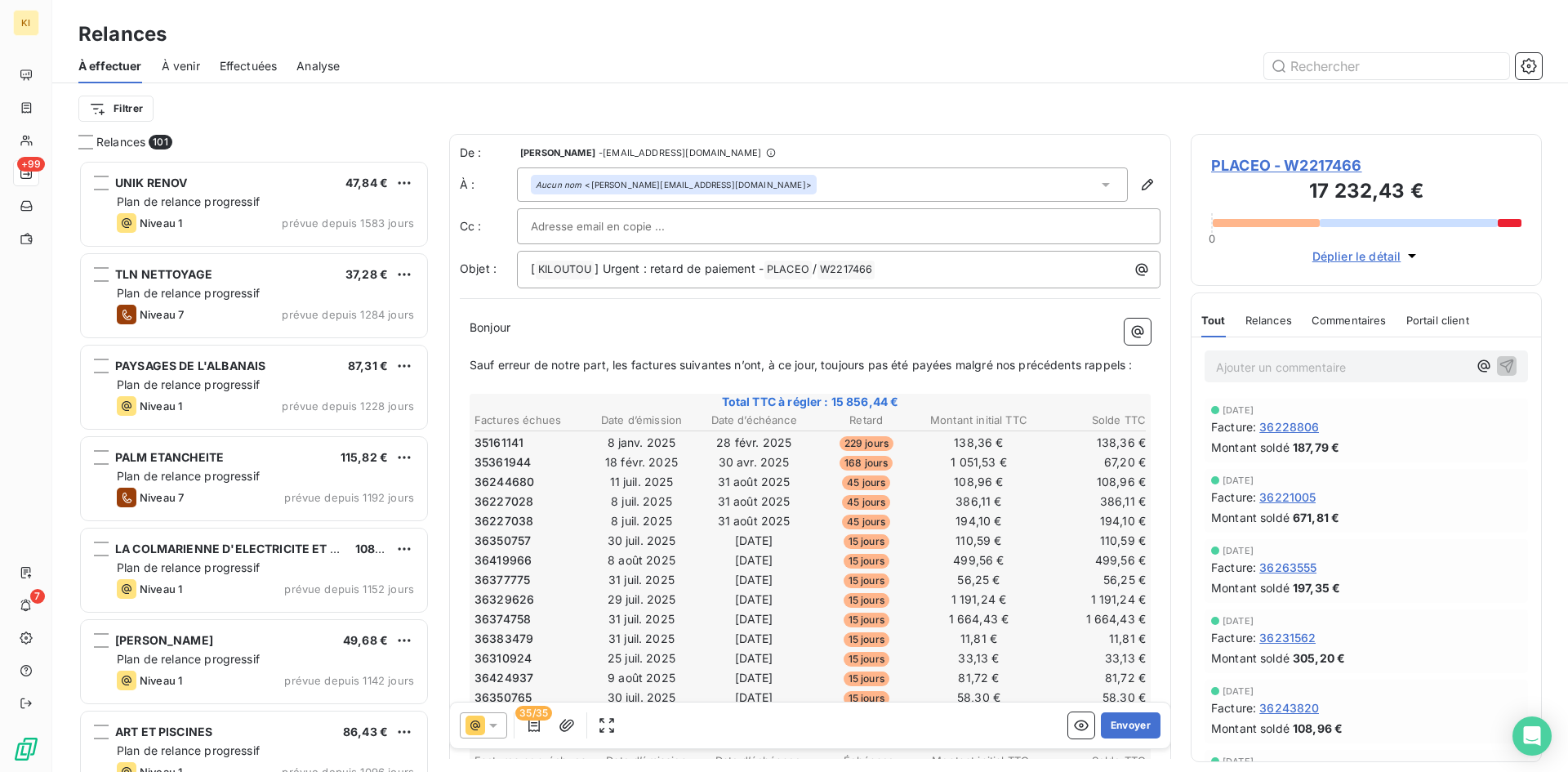
click at [487, 736] on div at bounding box center [483, 726] width 47 height 26
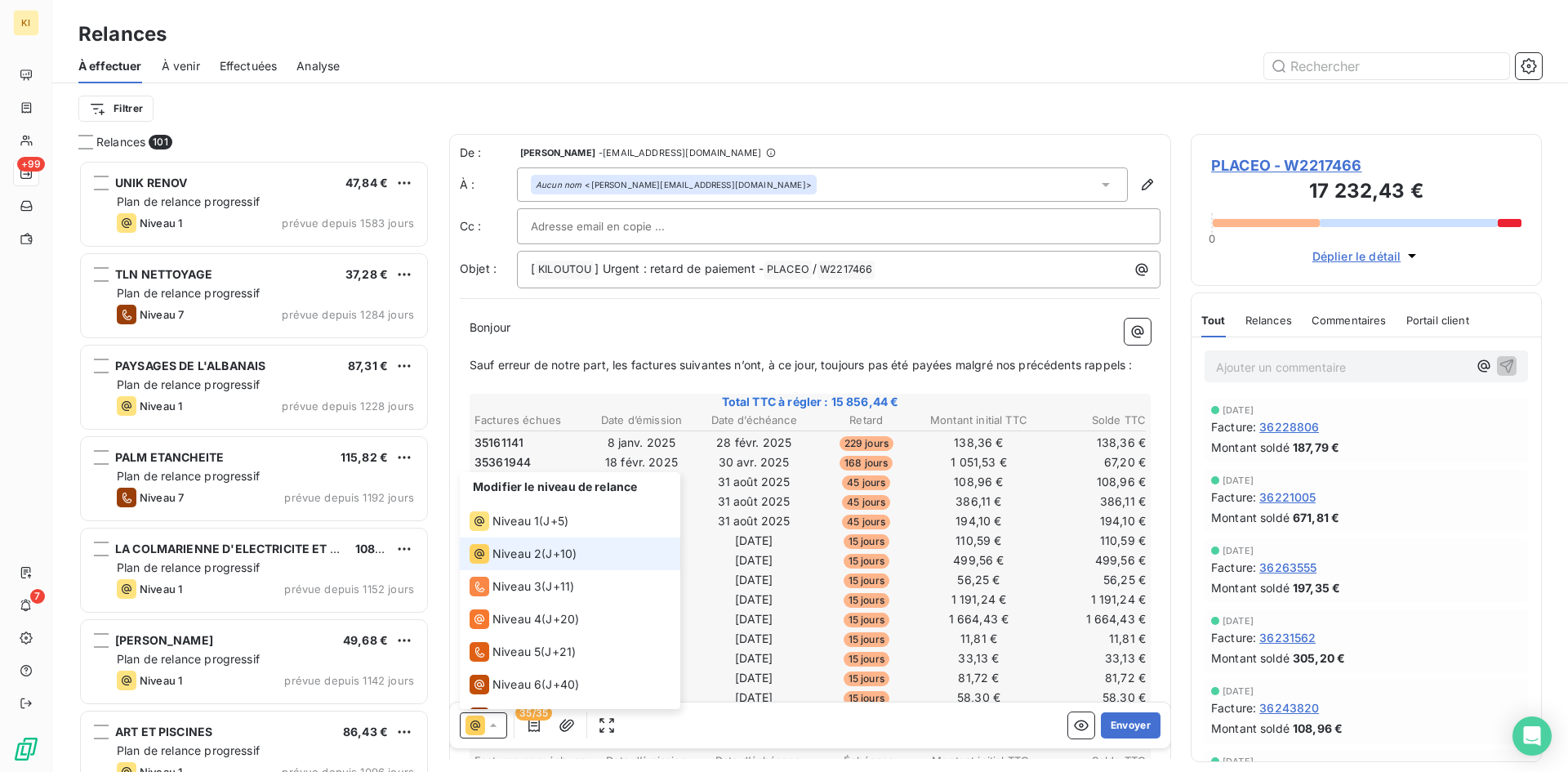
click at [544, 554] on div "Niveau 2 ( J+10 )" at bounding box center [522, 554] width 107 height 20
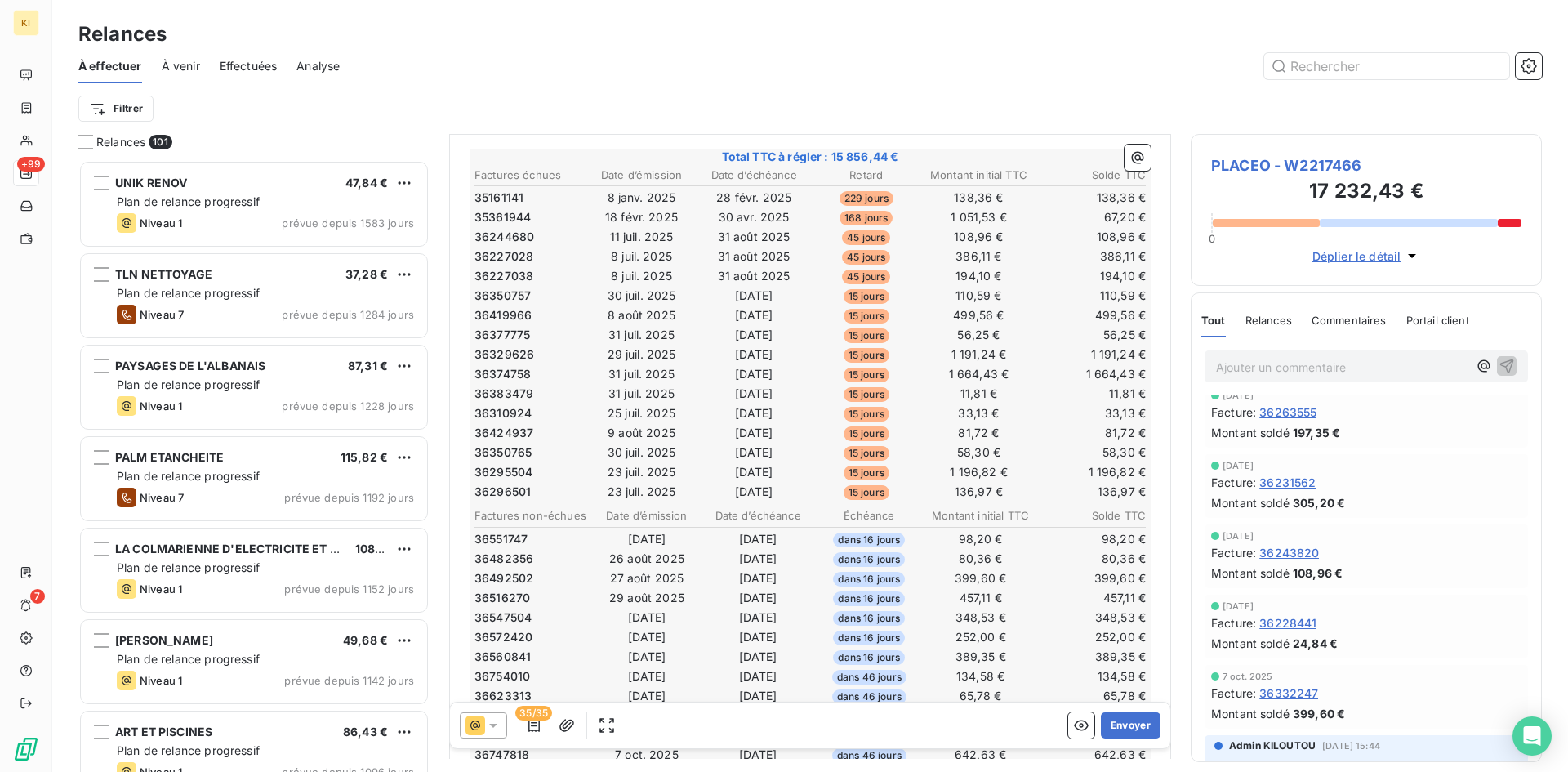
scroll to position [0, 0]
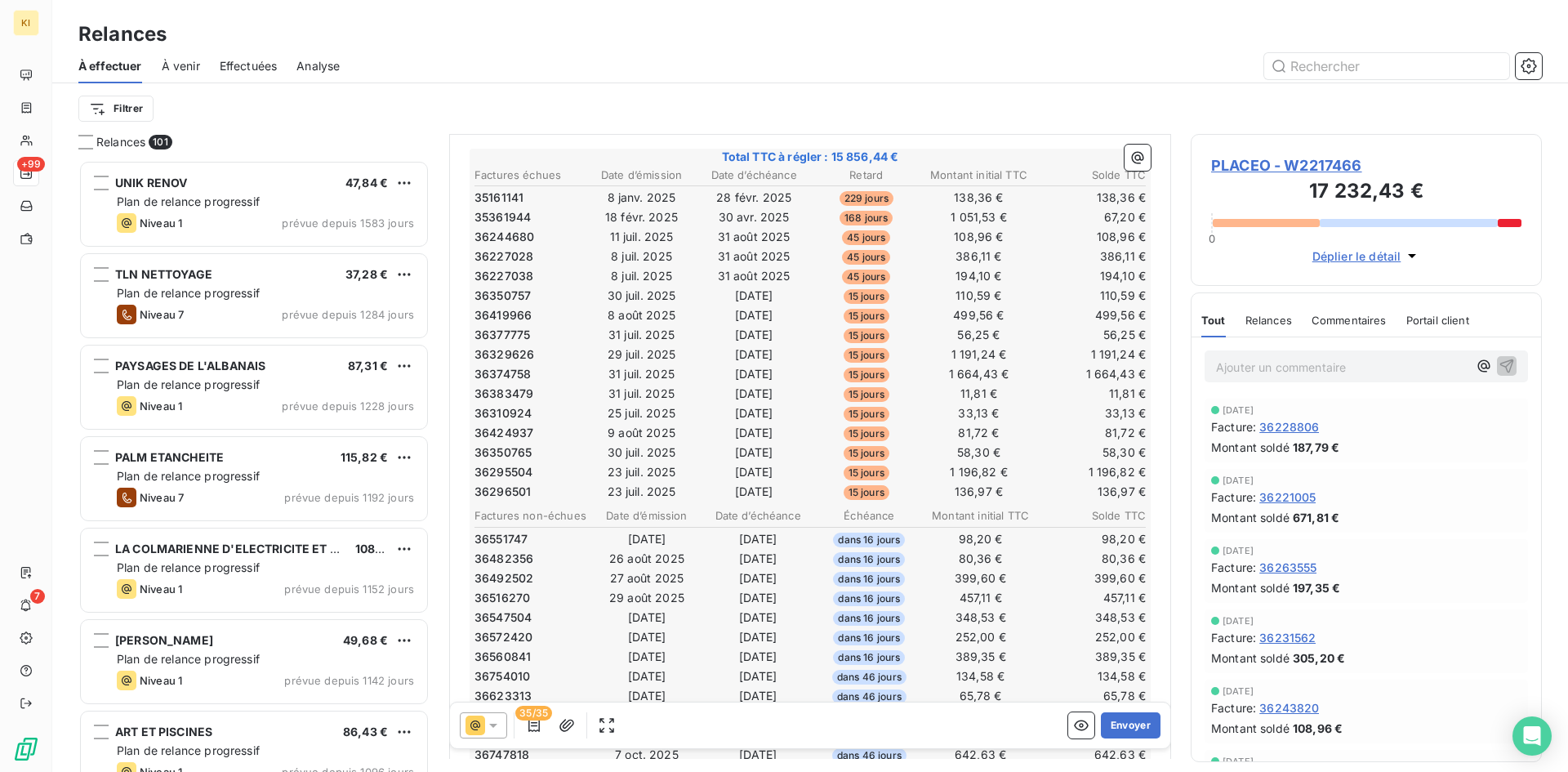
click at [1357, 322] on span "Commentaires" at bounding box center [1348, 321] width 75 height 13
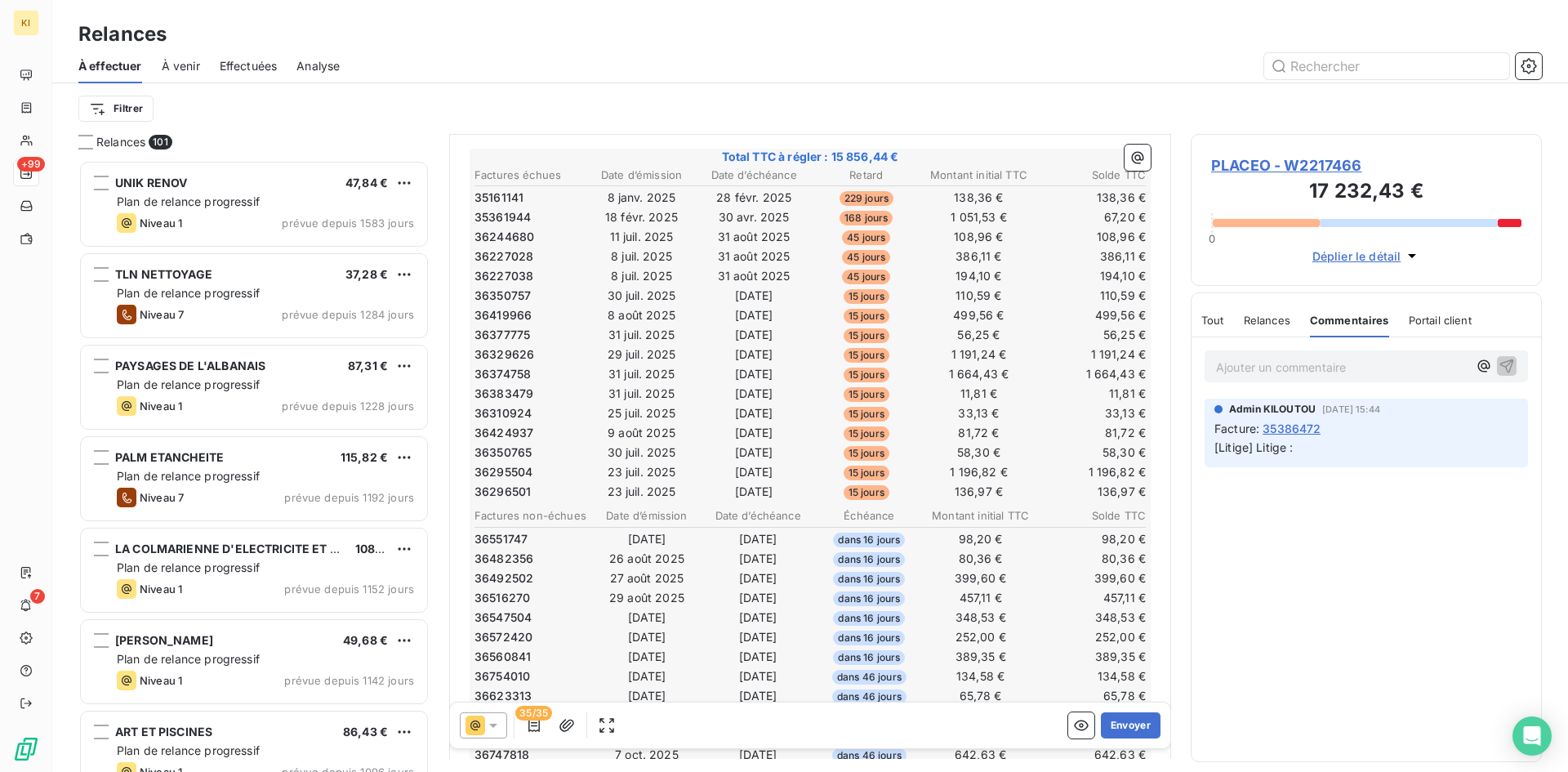
click at [1466, 315] on span "Portail client" at bounding box center [1440, 321] width 63 height 13
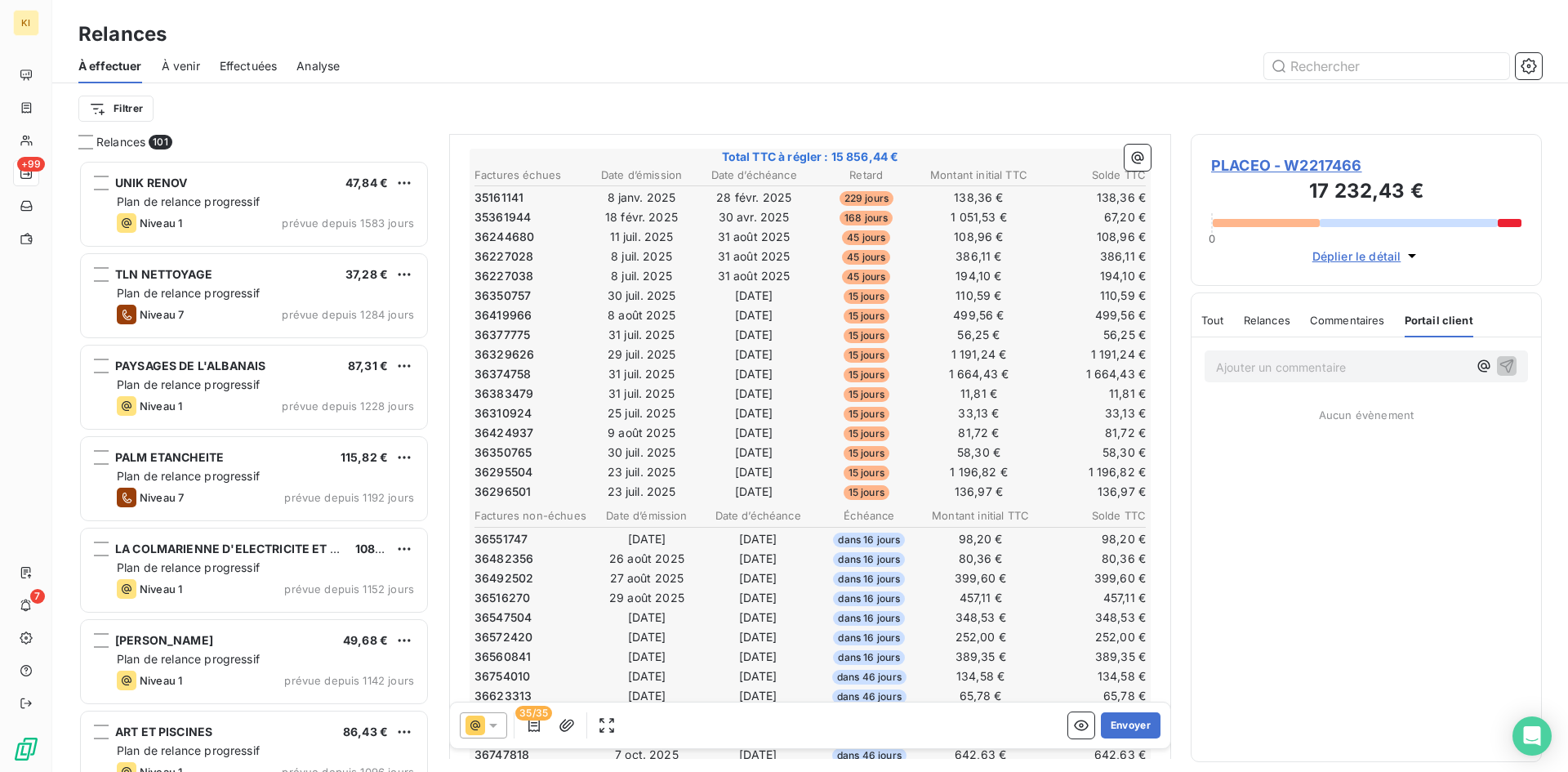
click at [1223, 330] on div "Tout" at bounding box center [1213, 321] width 23 height 35
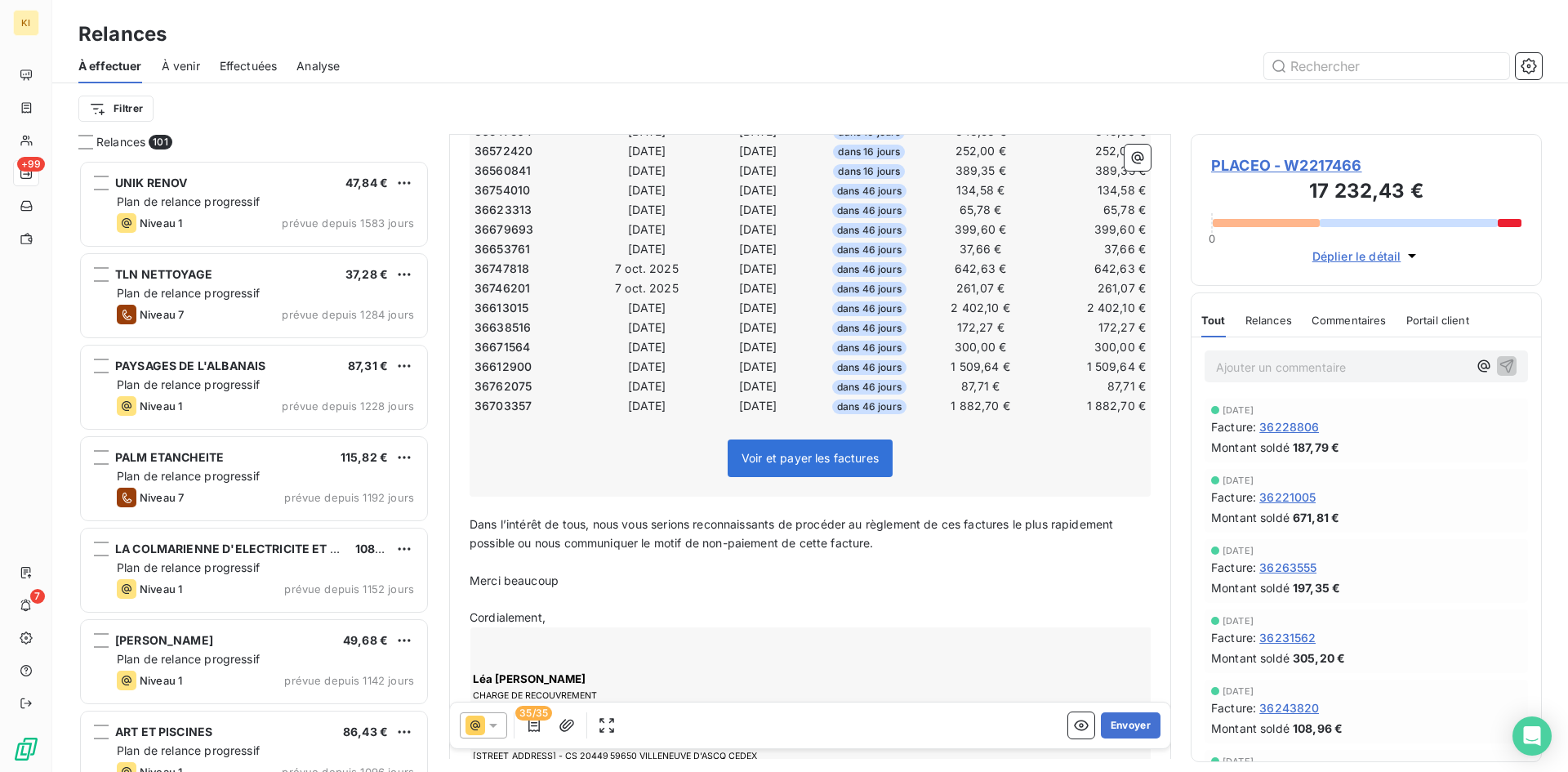
scroll to position [736, 0]
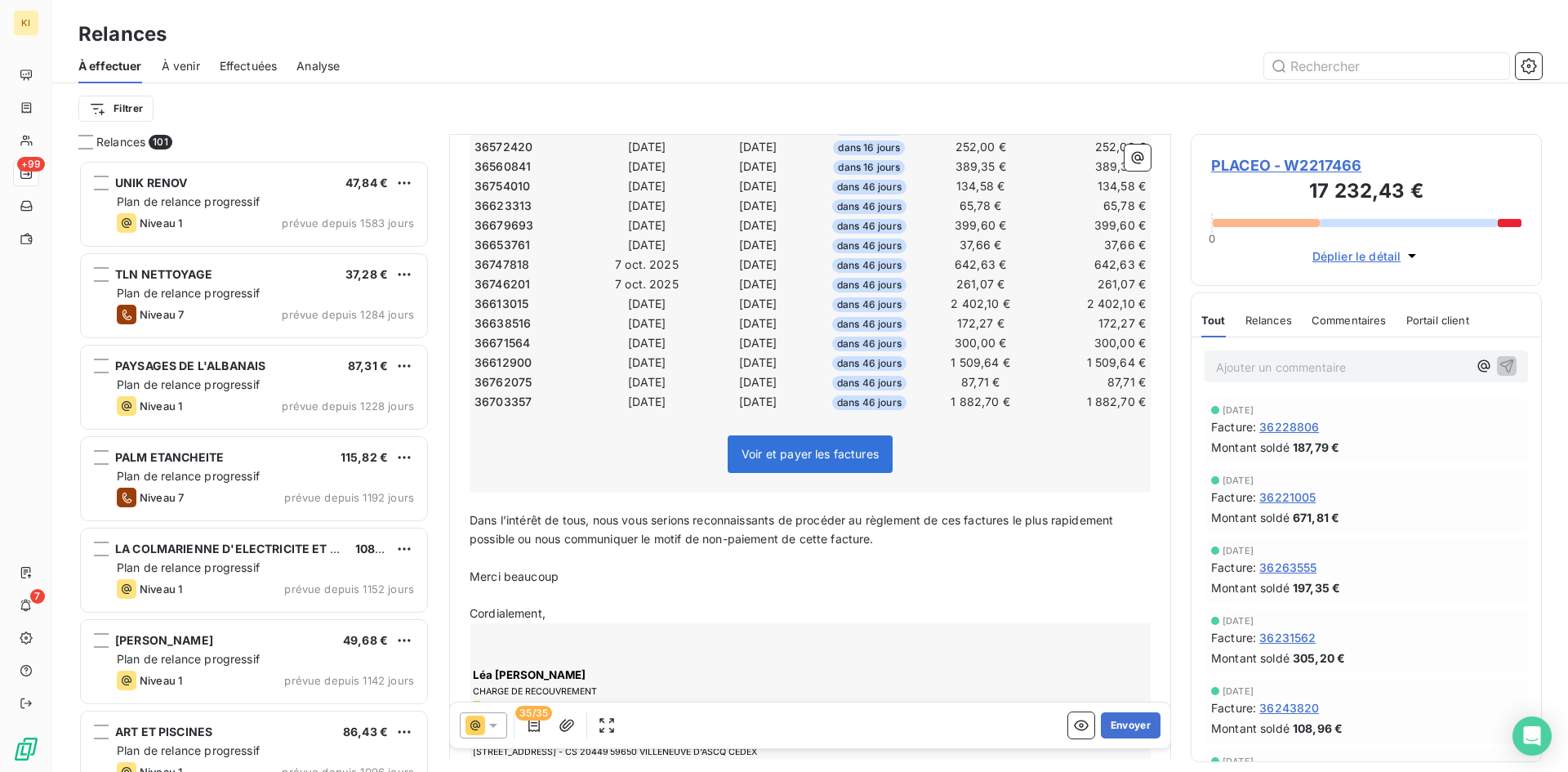
click at [497, 733] on icon at bounding box center [493, 726] width 17 height 17
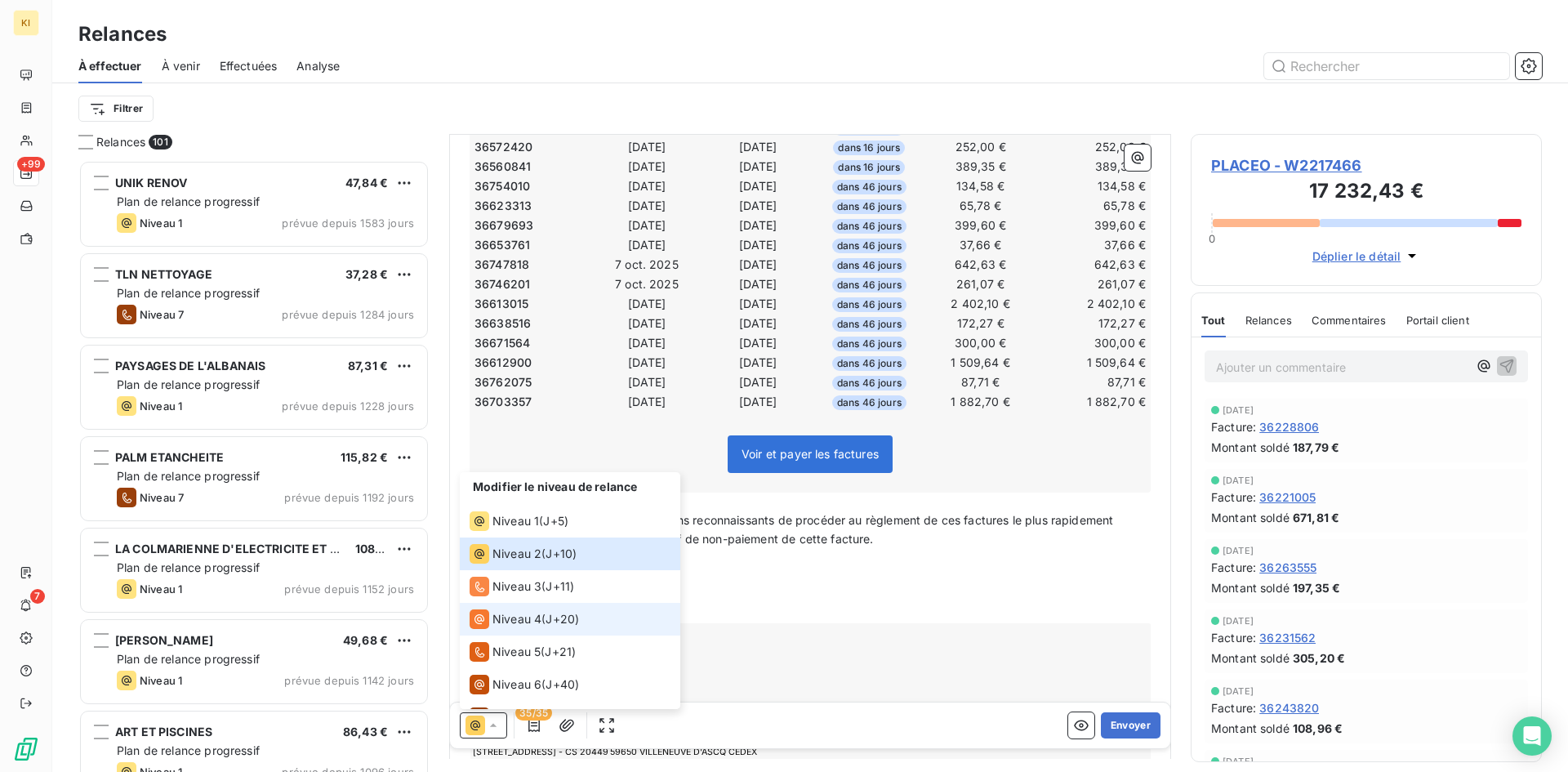
click at [528, 622] on span "Niveau 4" at bounding box center [516, 619] width 49 height 17
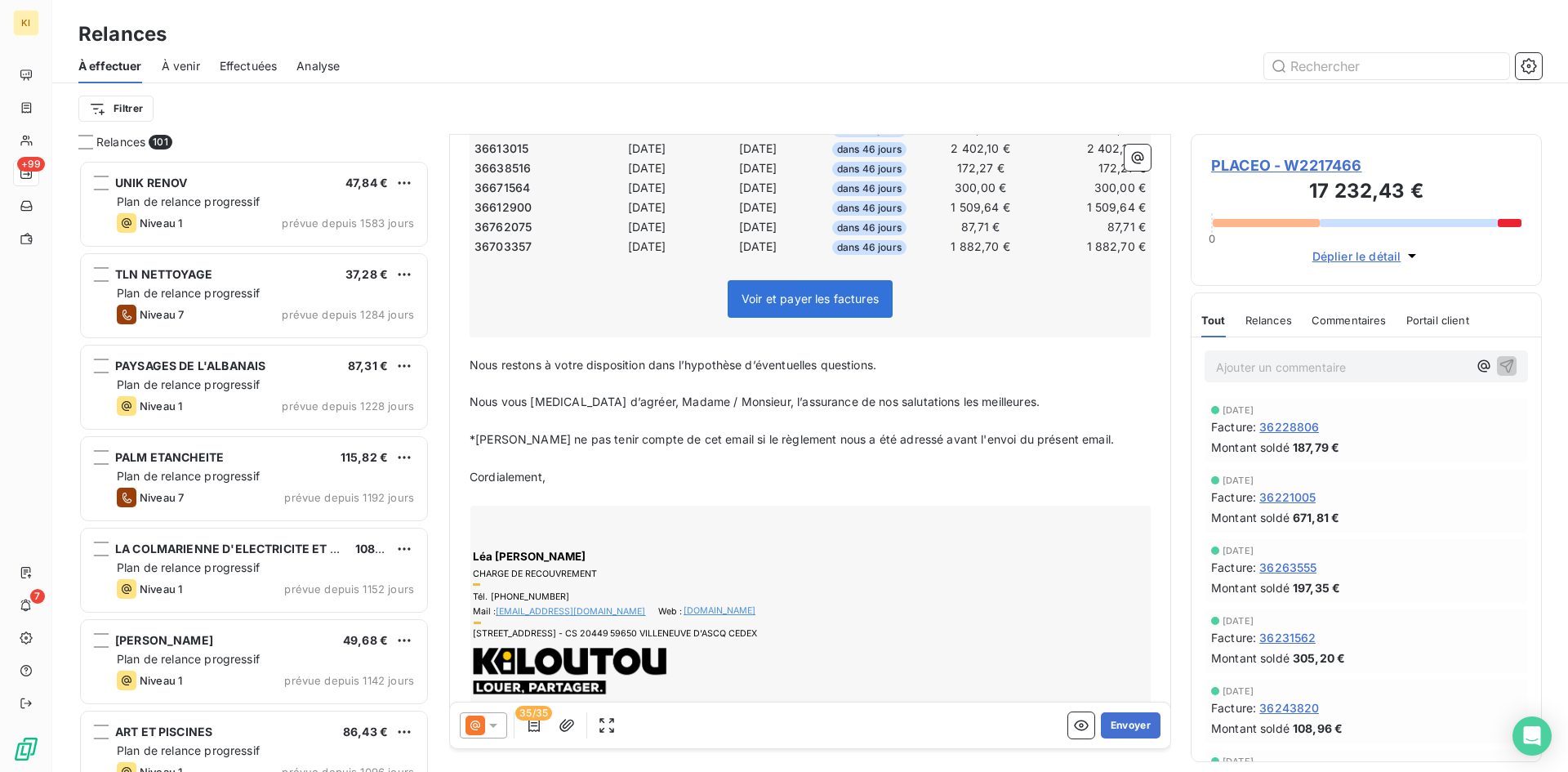
scroll to position [1006, 0]
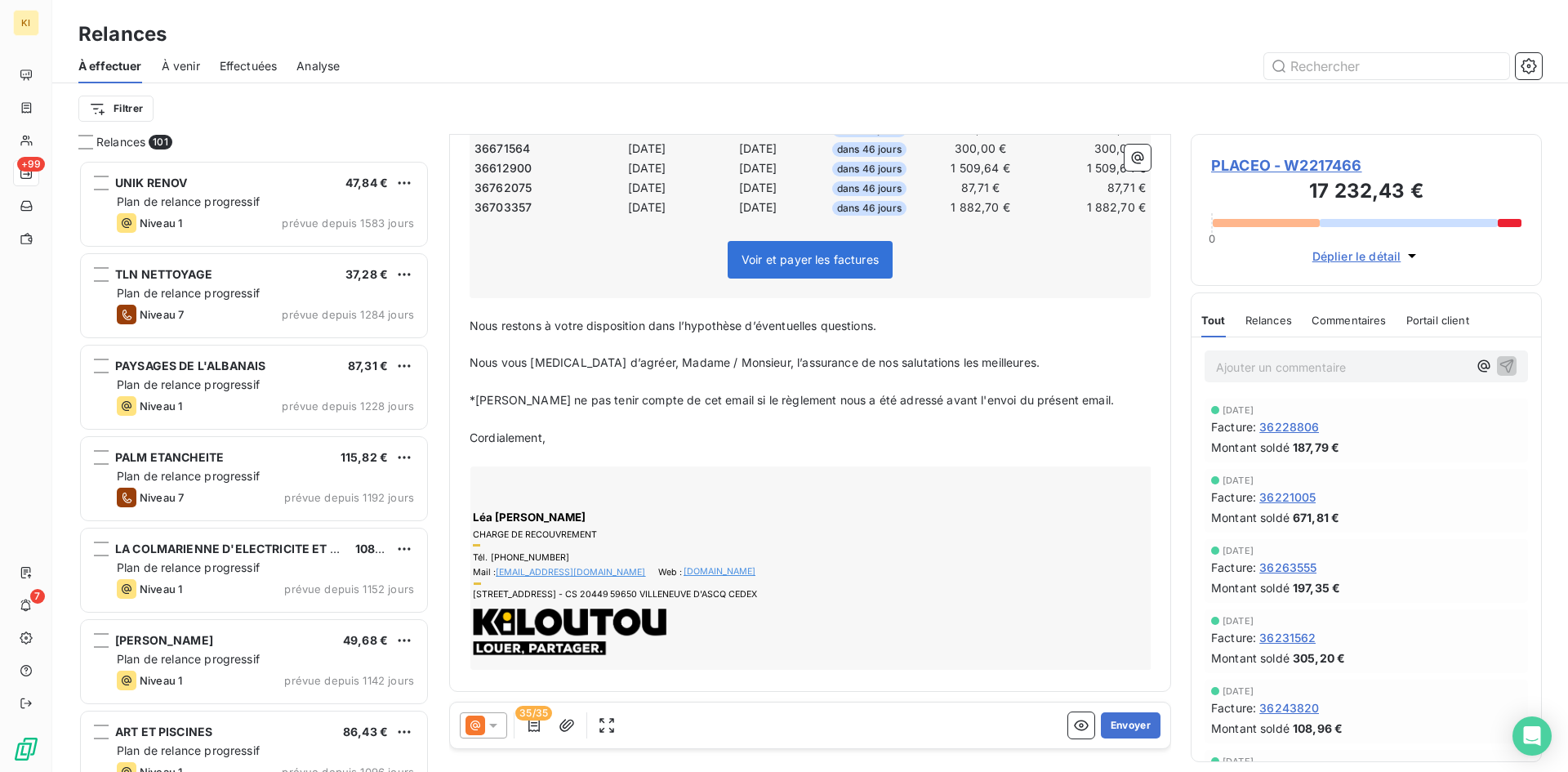
click at [494, 724] on icon at bounding box center [493, 726] width 8 height 4
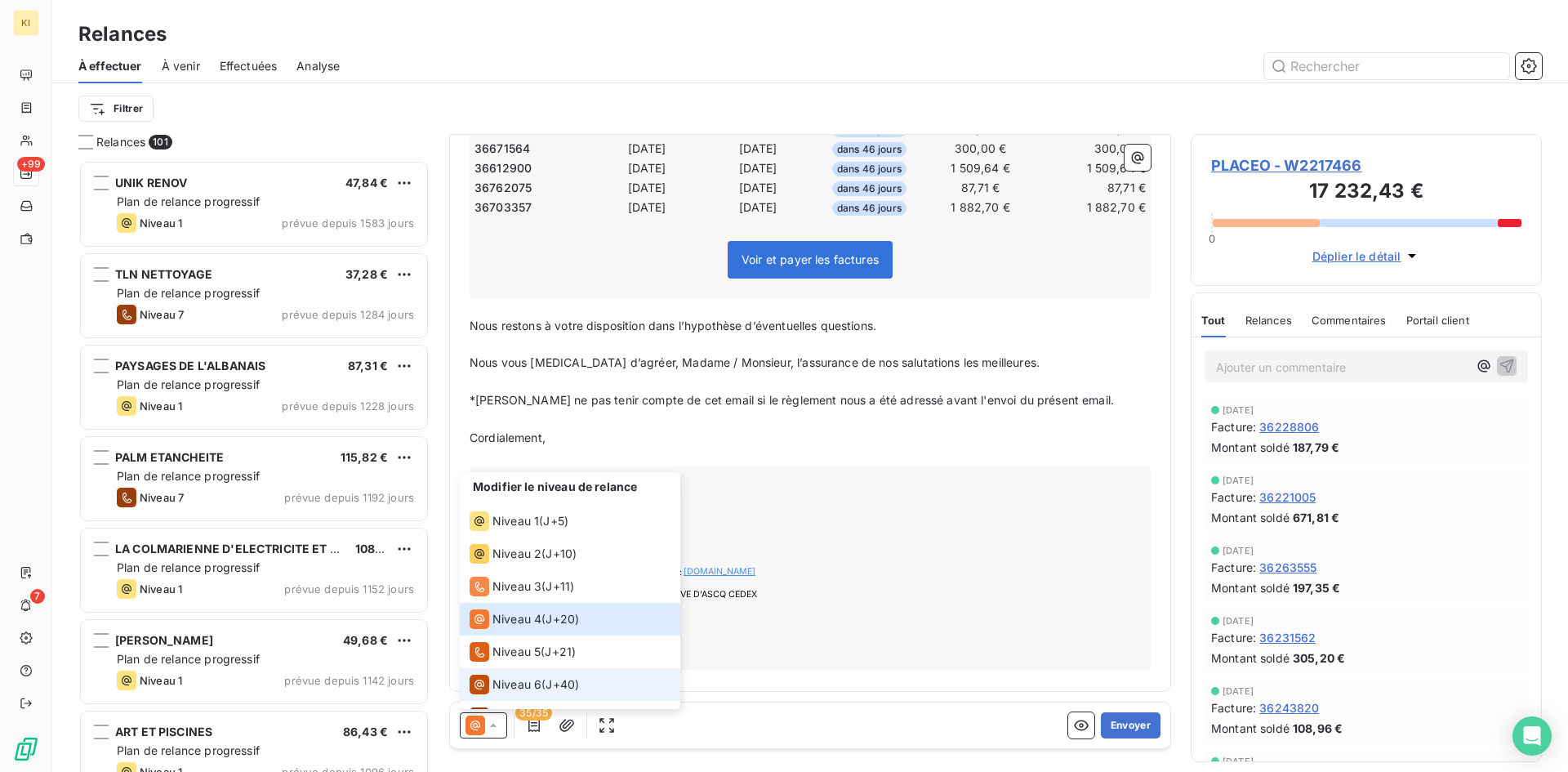
click at [520, 686] on span "Niveau 6" at bounding box center [516, 684] width 49 height 17
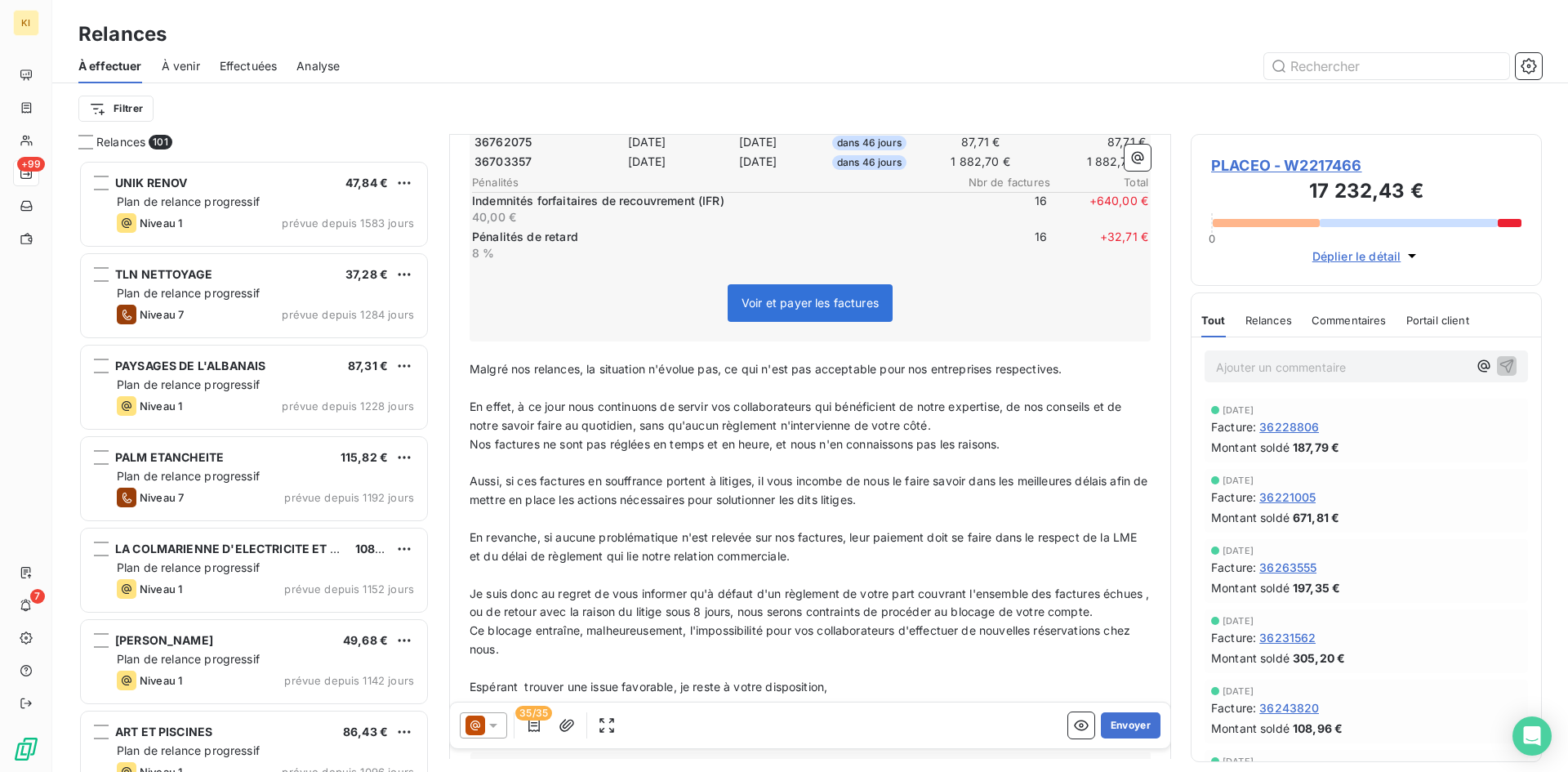
scroll to position [1063, 0]
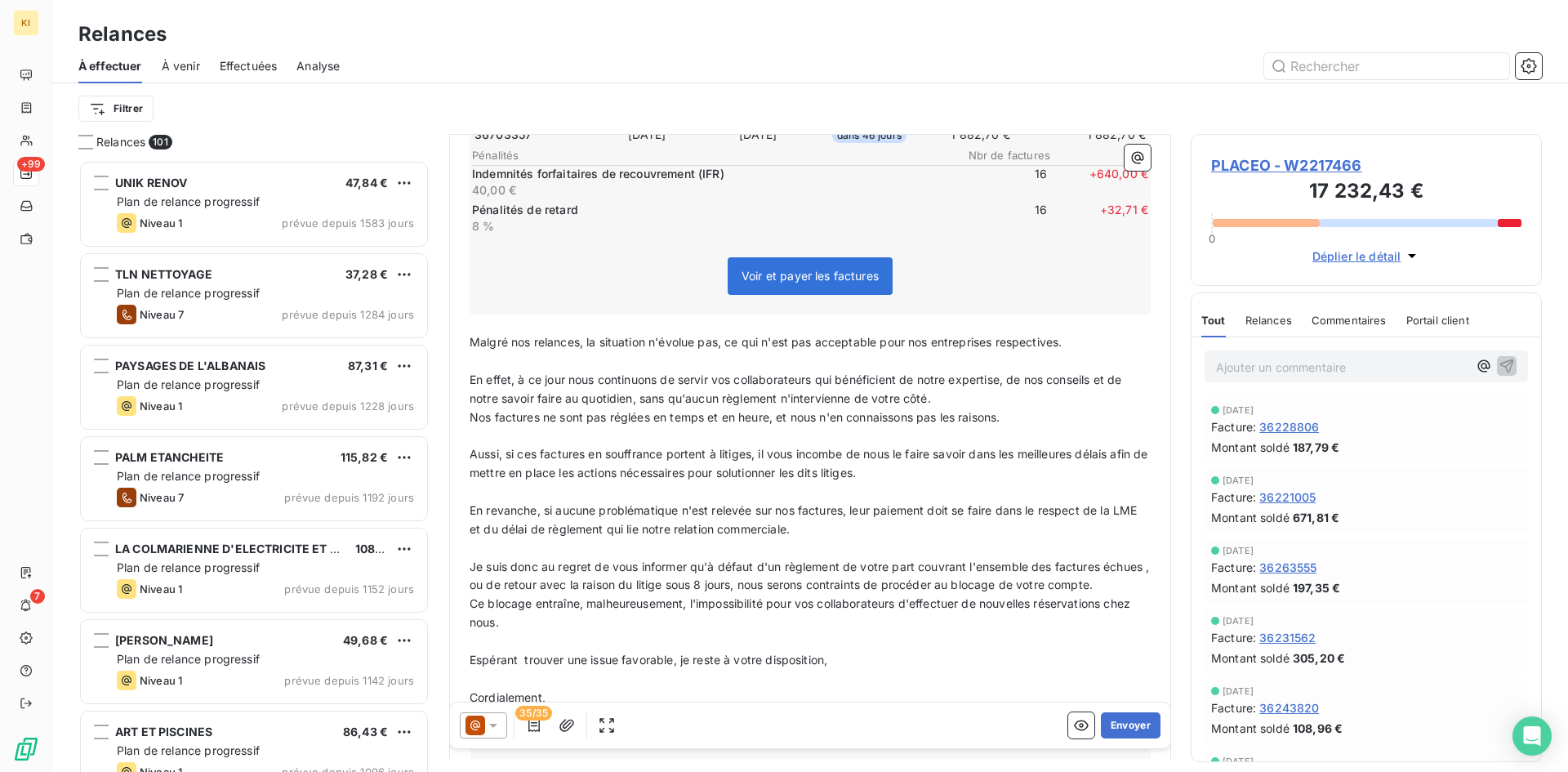
drag, startPoint x: 913, startPoint y: 474, endPoint x: 431, endPoint y: 451, distance: 482.5
click at [431, 451] on div "Relances 101 UNIK RENOV 47,84 € Plan de relance progressif Niveau 1 prévue depu…" at bounding box center [810, 453] width 1516 height 638
copy span "Aussi, si ces factures en souffrance portent à litiges, il vous incombe de nous…"
click at [1043, 371] on p "En effet, à ce jour nous continuons de servir vos collaborateurs qui bénéficien…" at bounding box center [810, 389] width 681 height 37
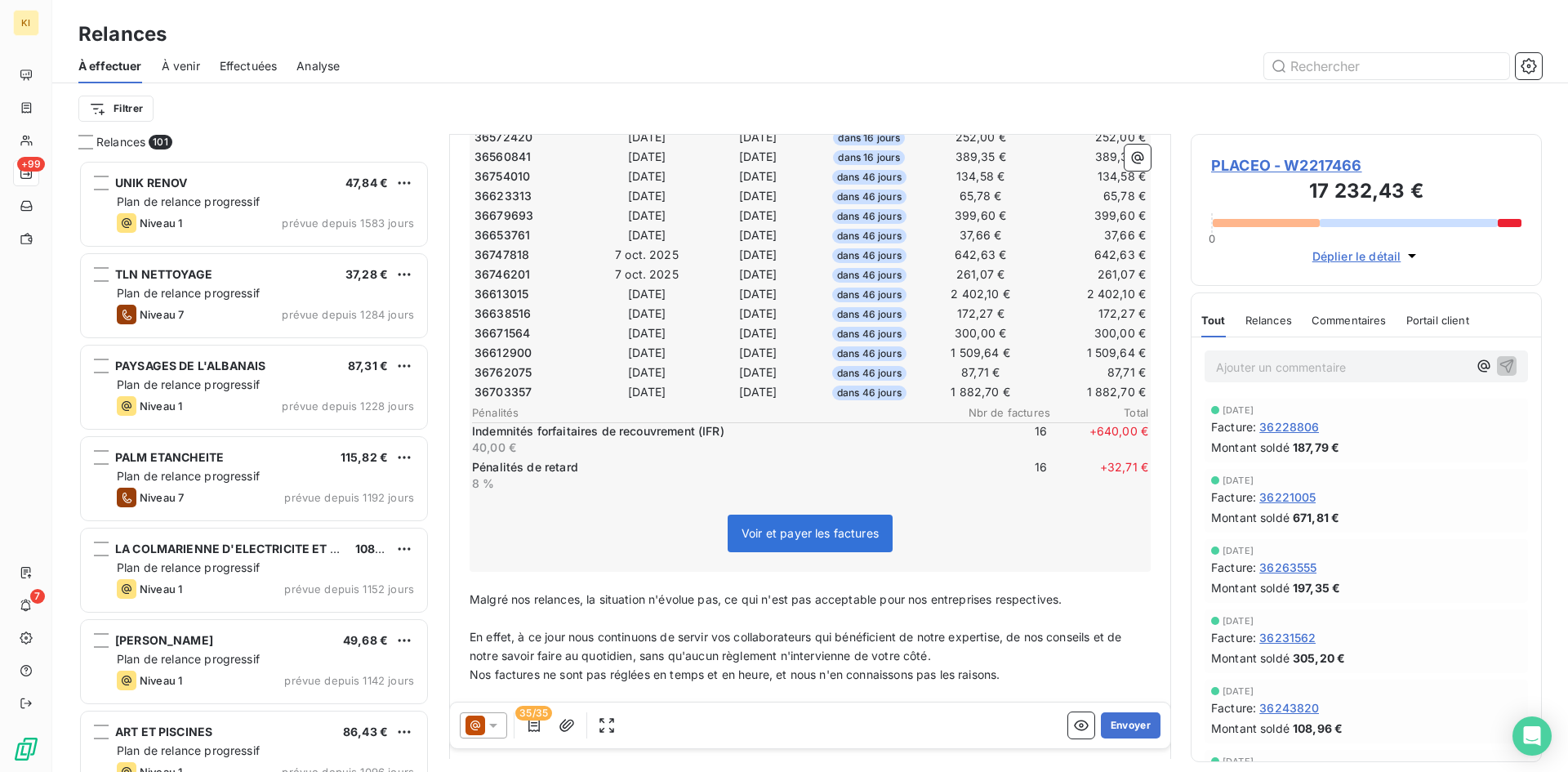
scroll to position [817, 0]
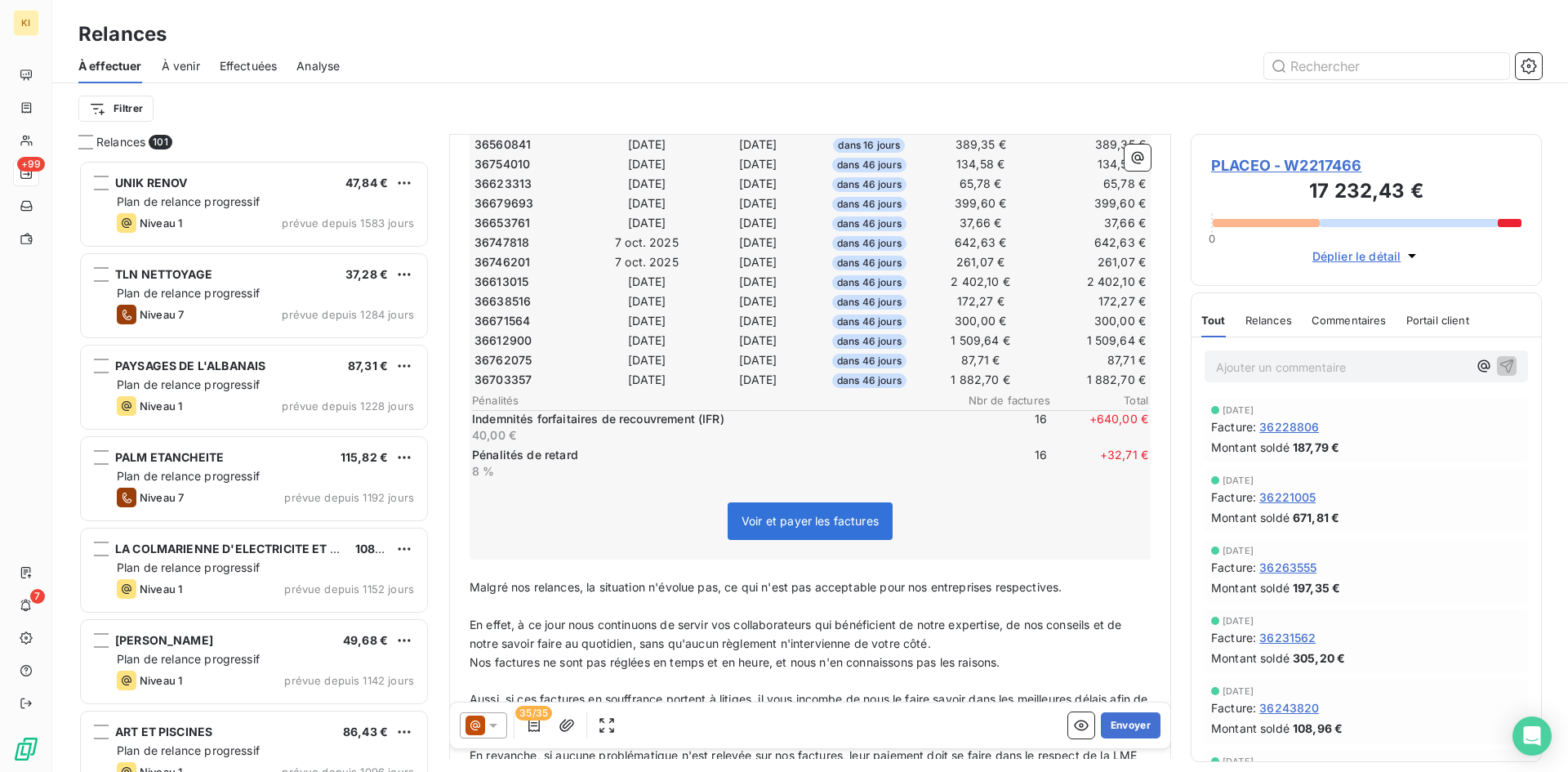
click at [498, 731] on icon at bounding box center [493, 726] width 17 height 17
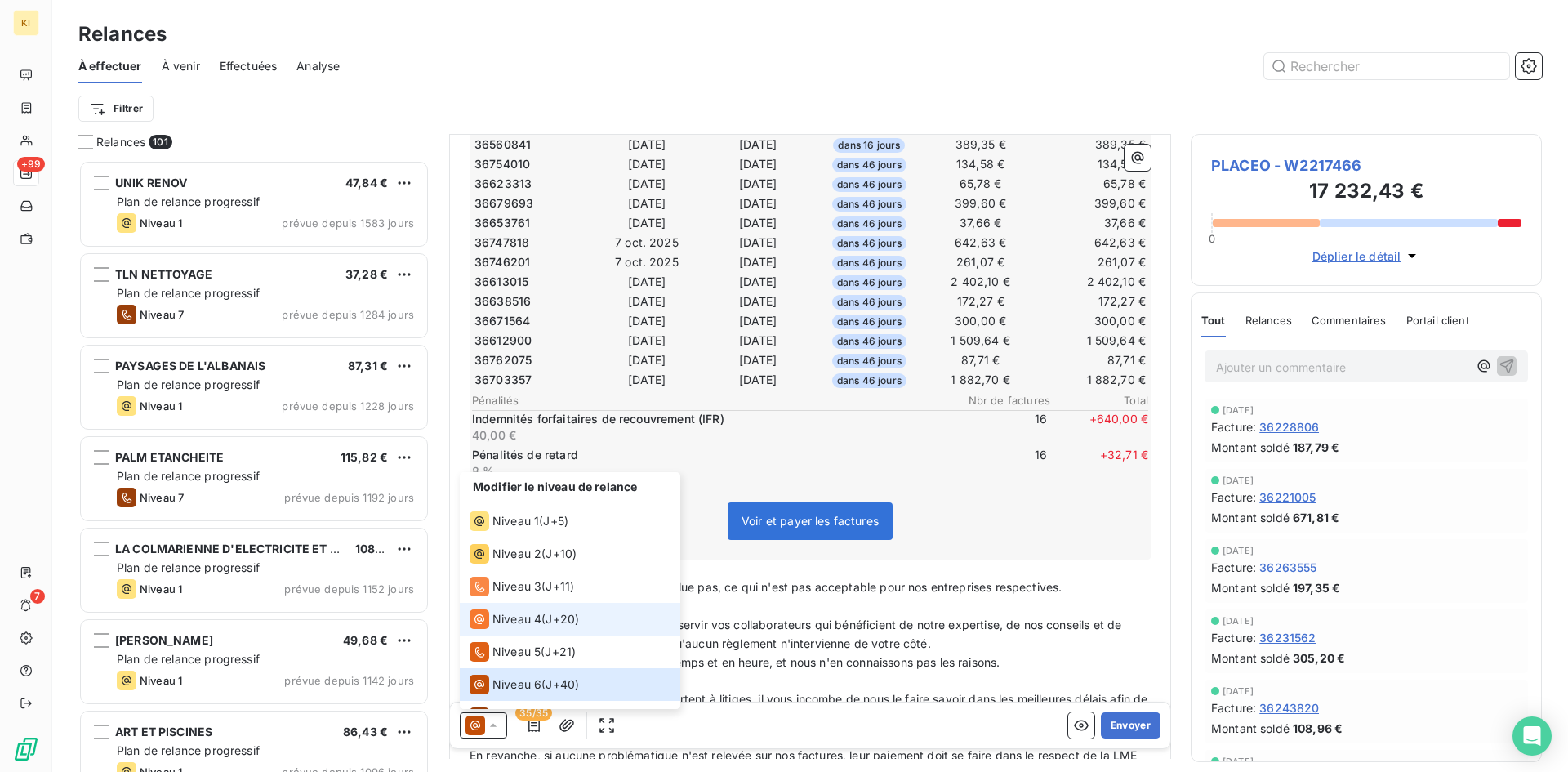
click at [506, 623] on span "Niveau 4" at bounding box center [516, 619] width 49 height 17
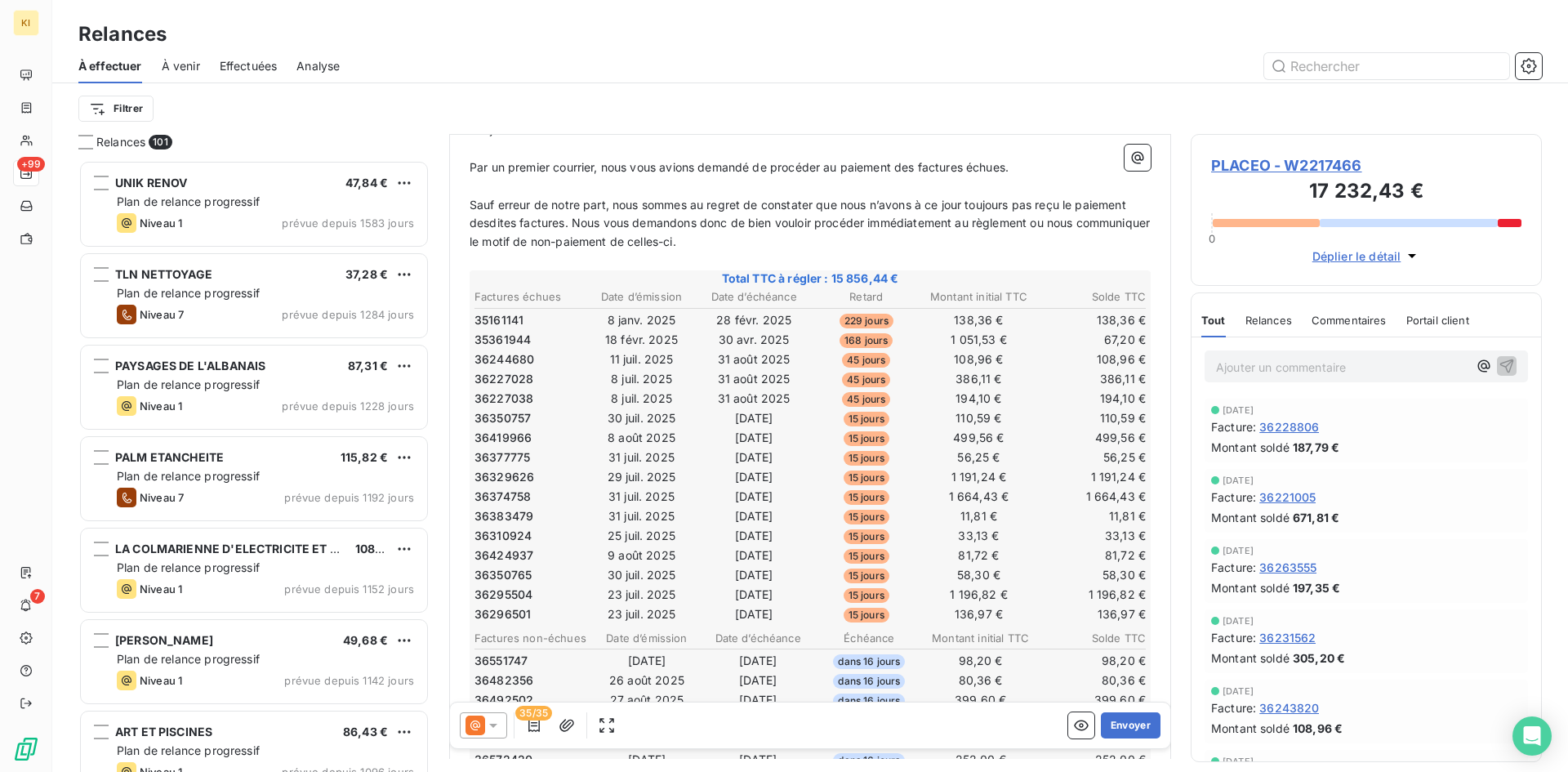
scroll to position [0, 0]
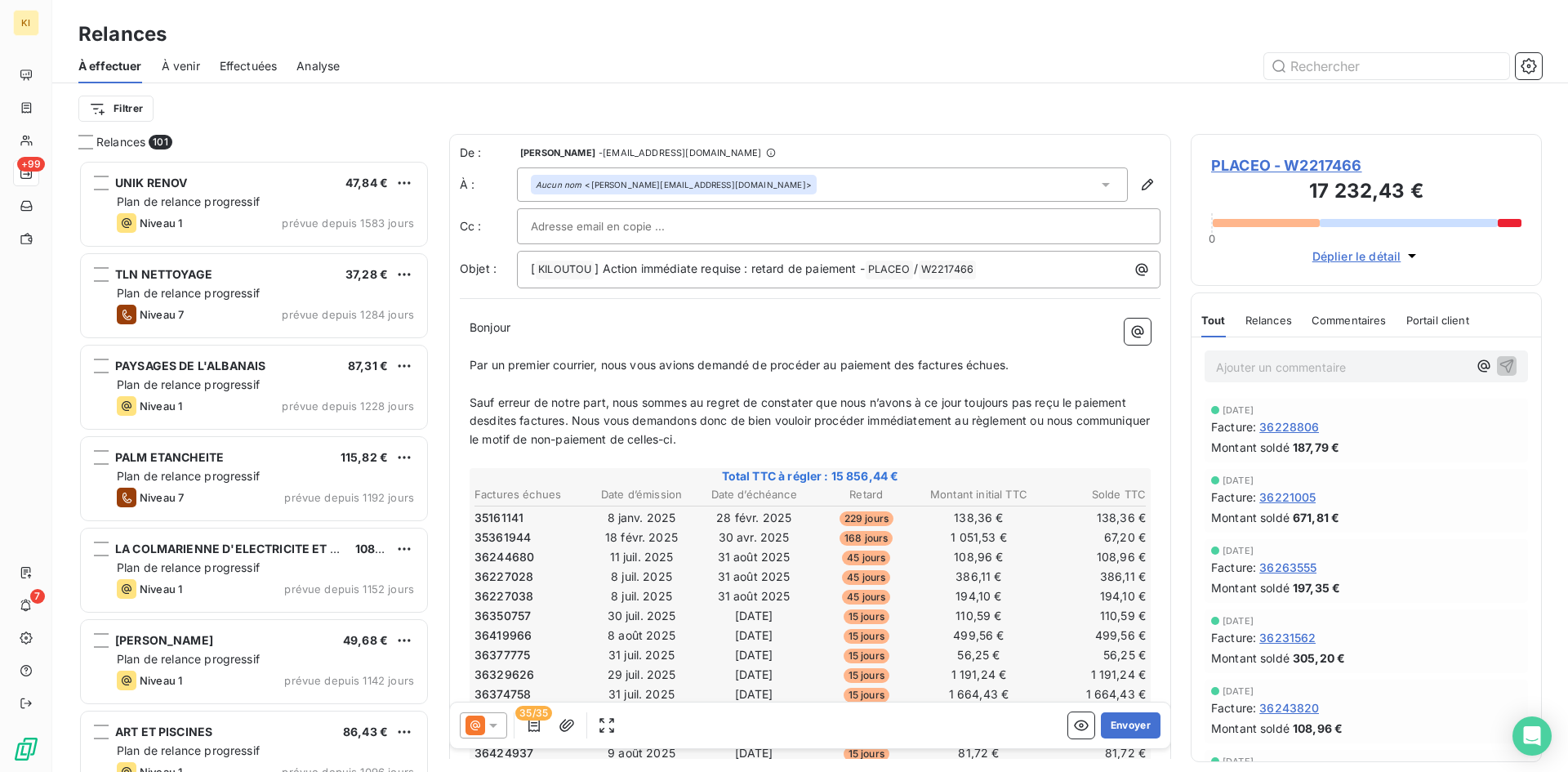
click at [615, 235] on input "text" at bounding box center [619, 226] width 176 height 25
paste input "[PERSON_NAME][EMAIL_ADDRESS][DOMAIN_NAME]"
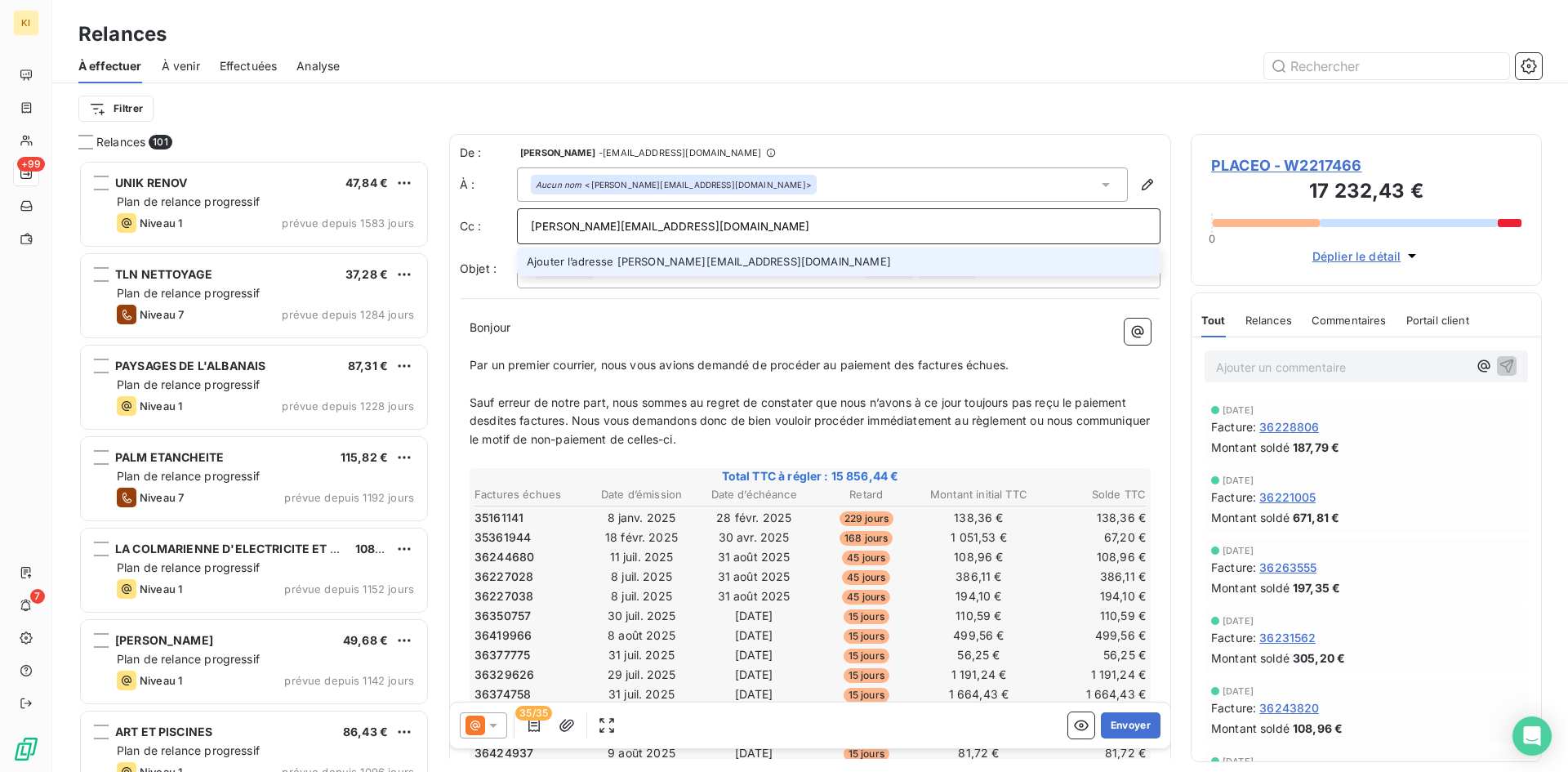
type input "[PERSON_NAME][EMAIL_ADDRESS][DOMAIN_NAME]"
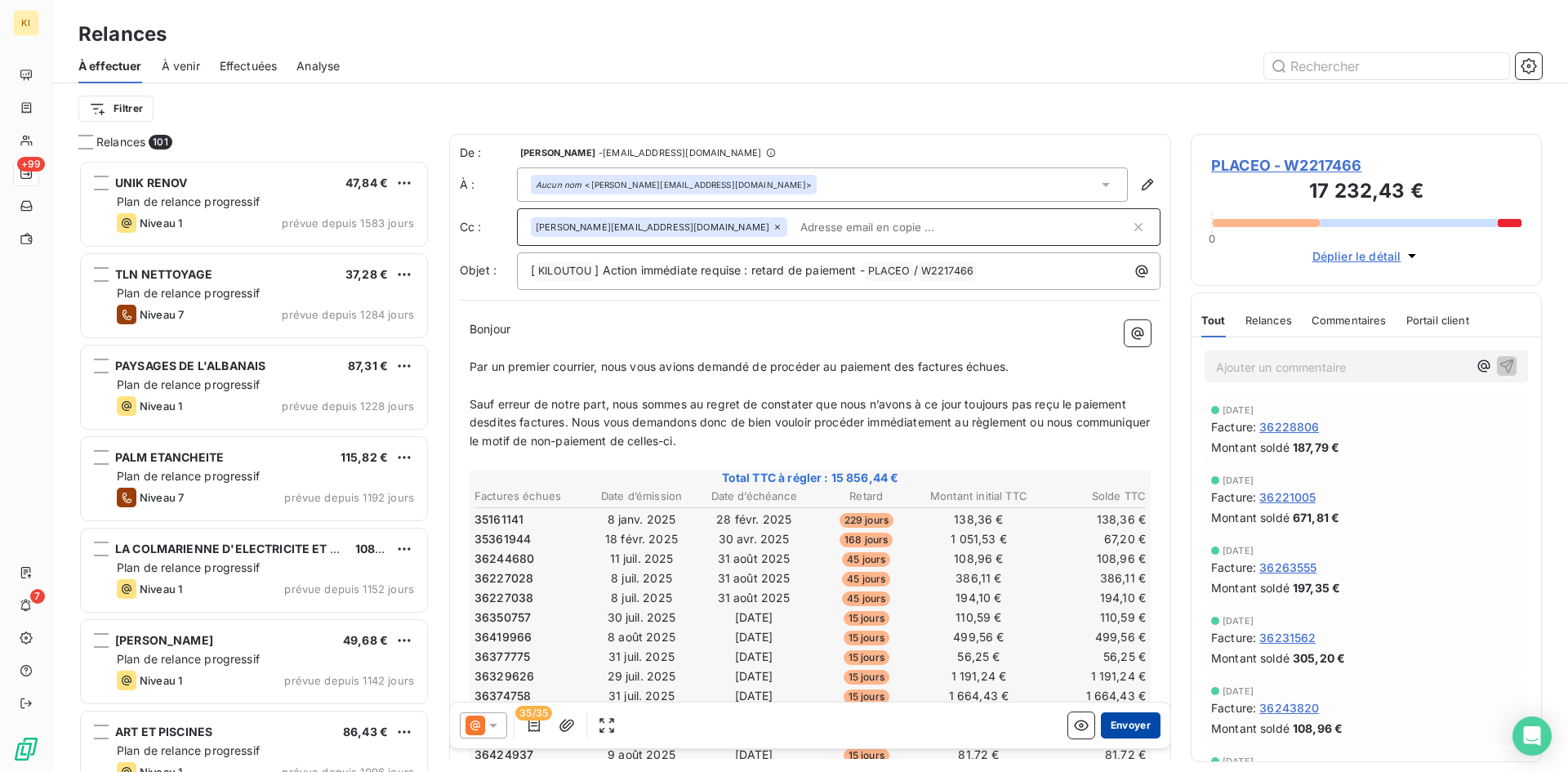
click at [1114, 726] on button "Envoyer" at bounding box center [1130, 726] width 59 height 26
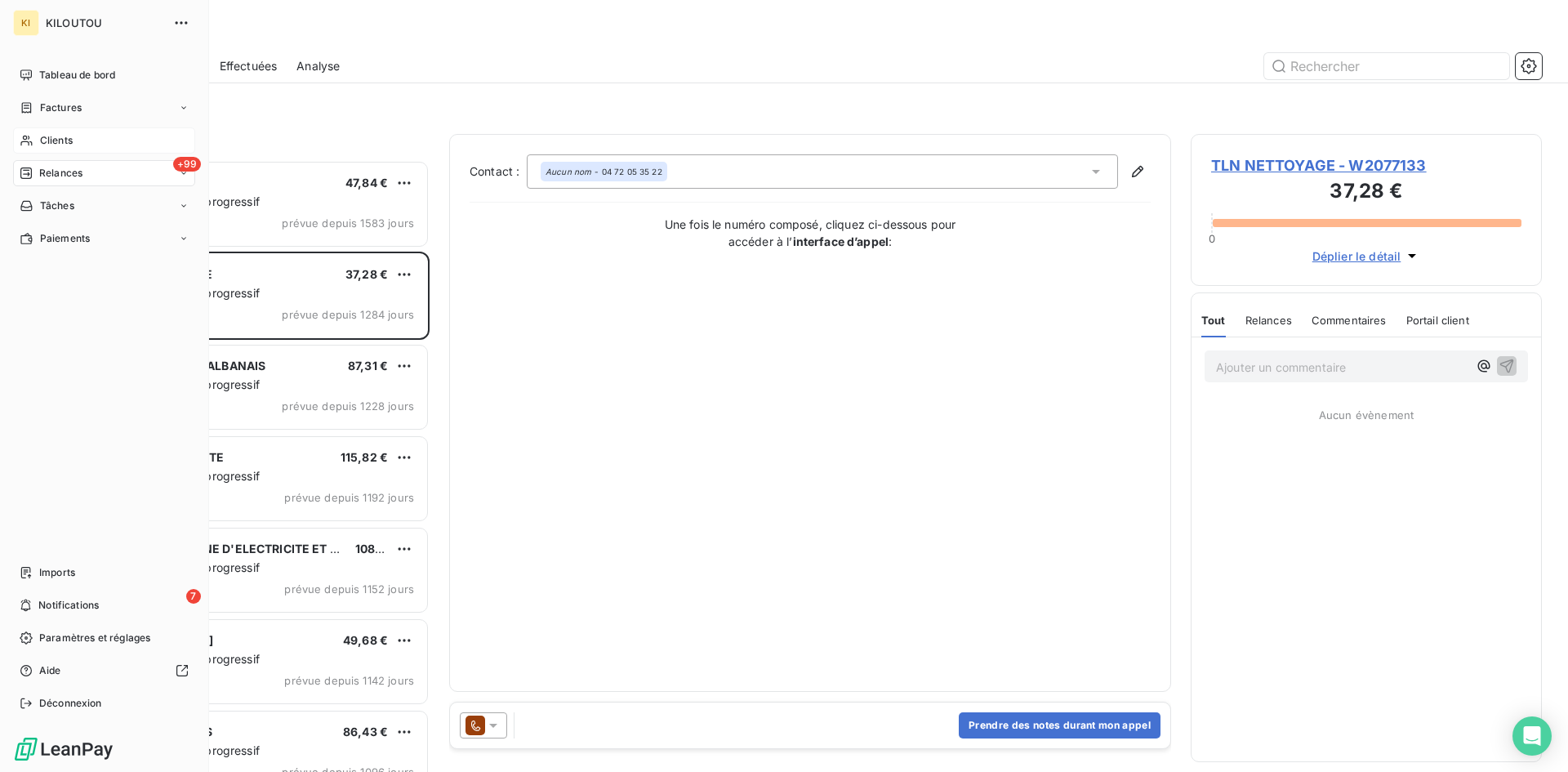
click at [32, 141] on icon at bounding box center [26, 141] width 14 height 13
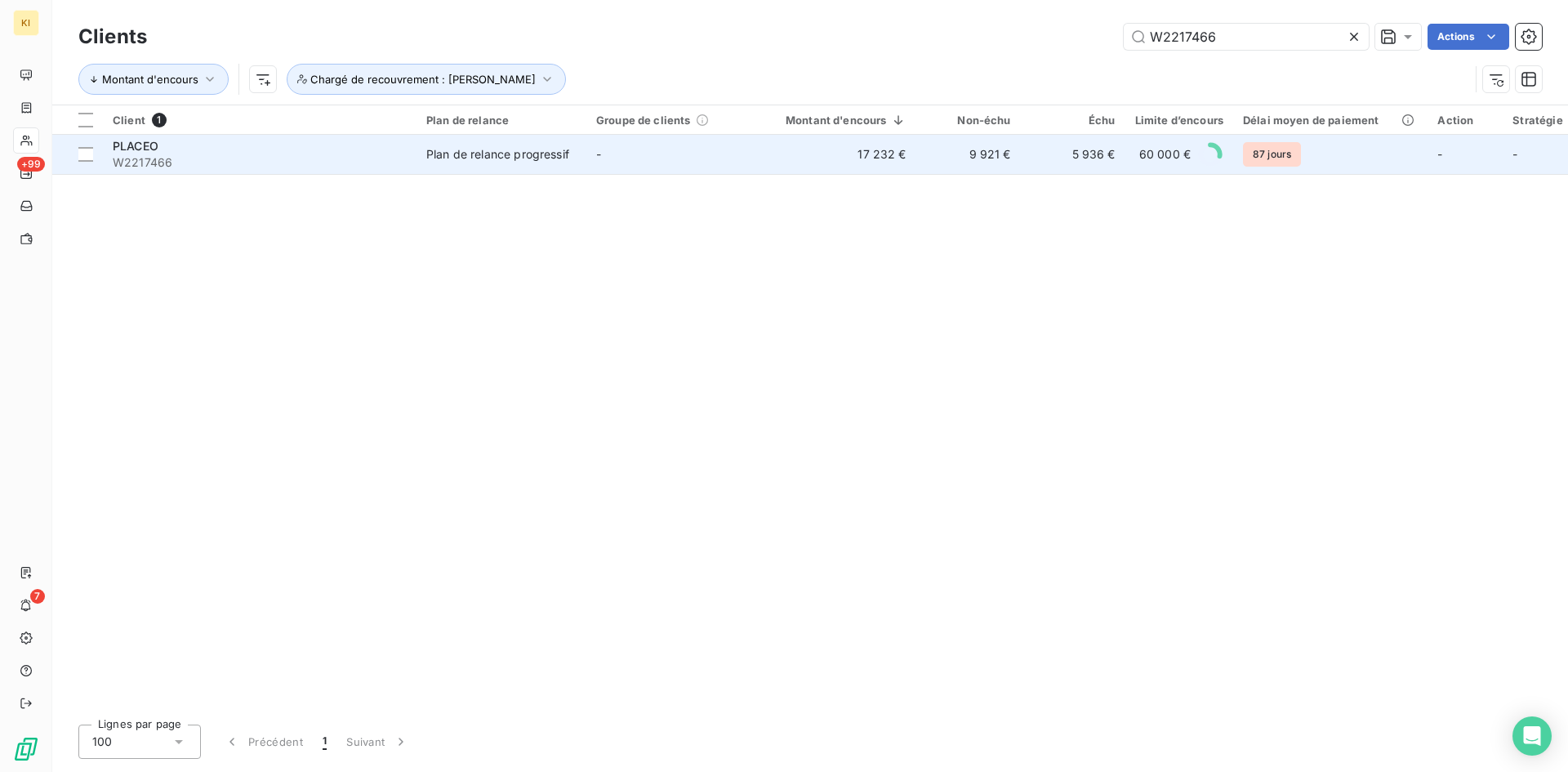
click at [1104, 159] on td "5 936 €" at bounding box center [1073, 154] width 105 height 39
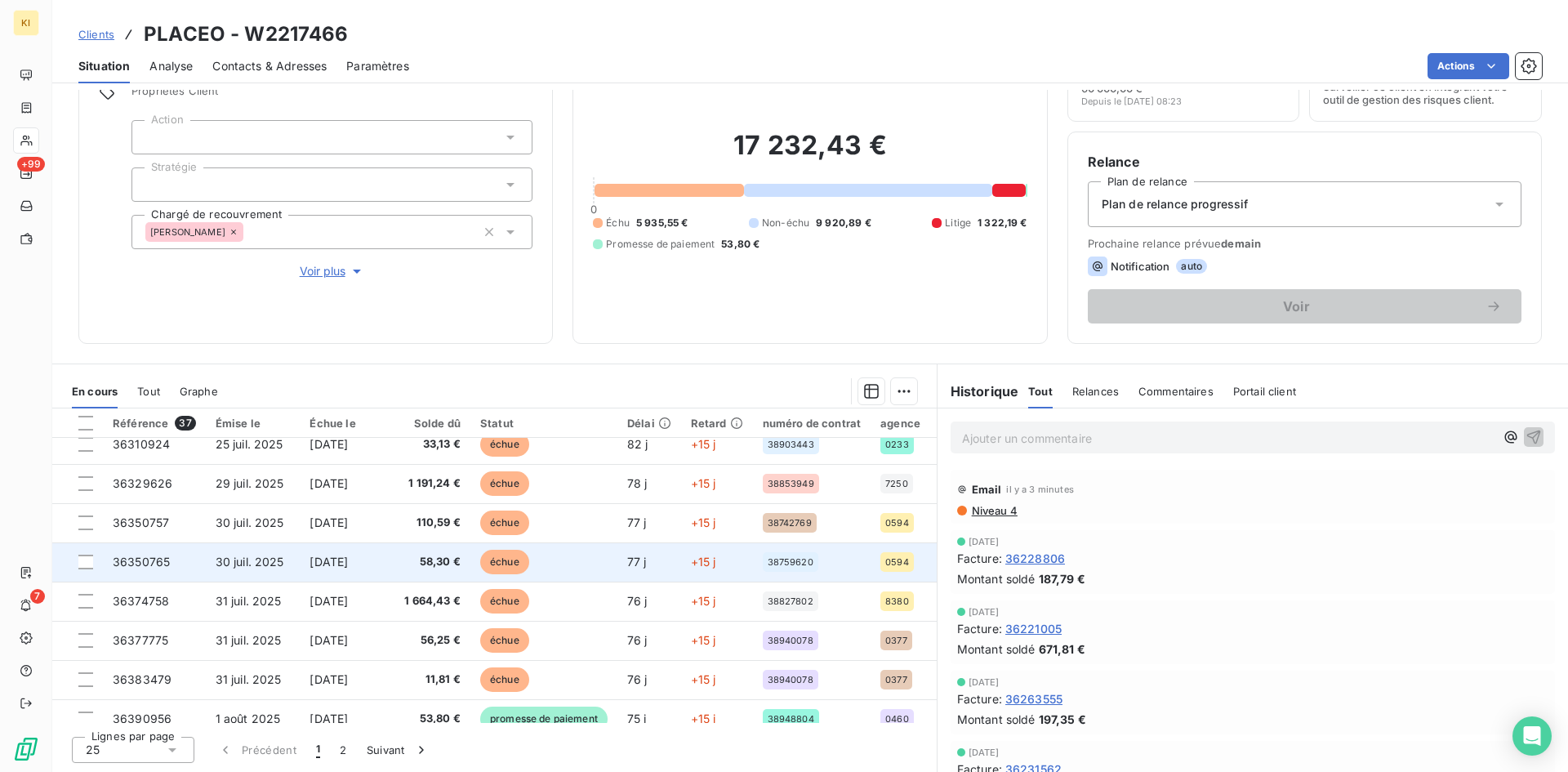
scroll to position [703, 0]
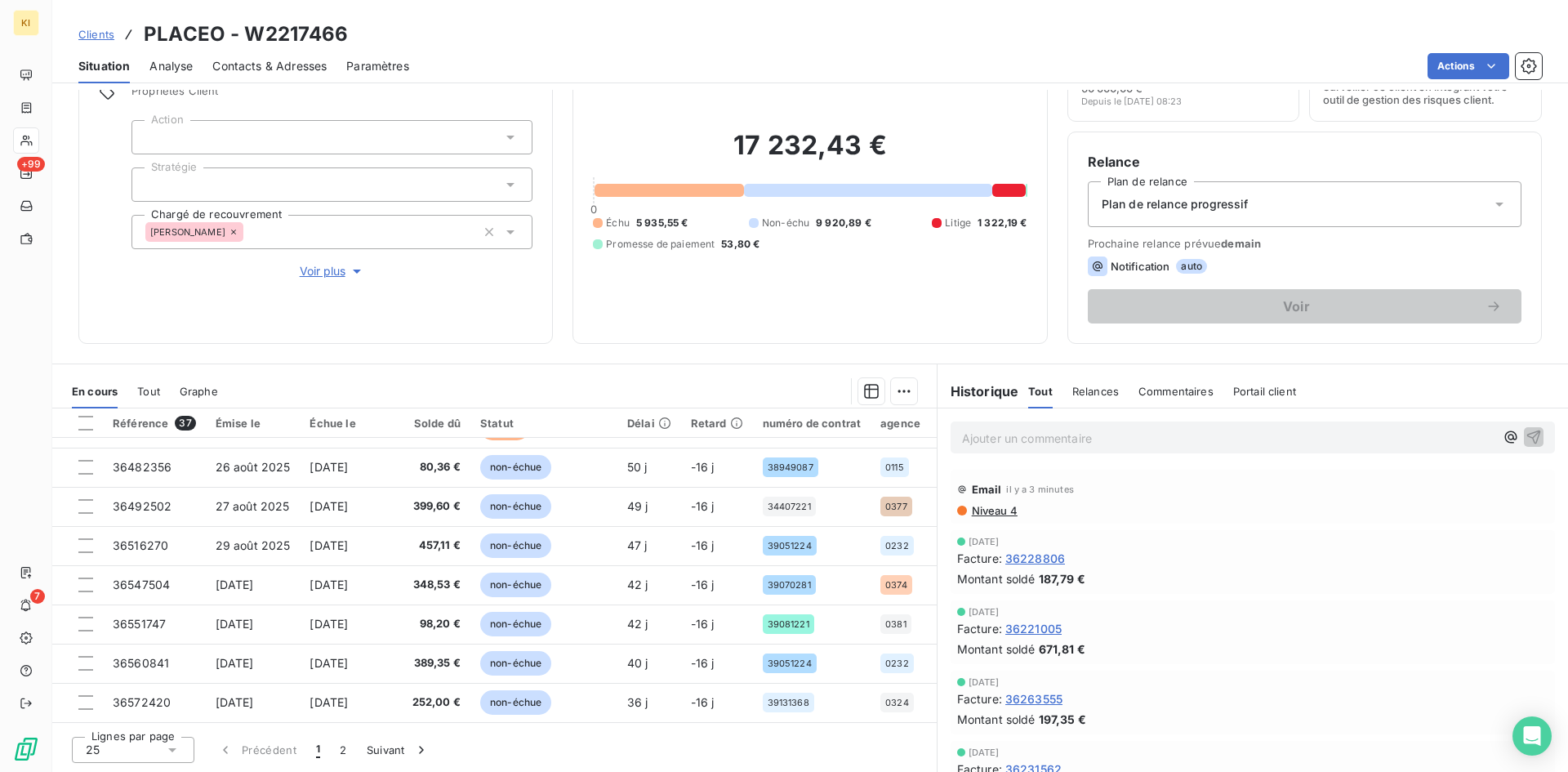
click at [1111, 270] on span "Notification" at bounding box center [1140, 266] width 59 height 13
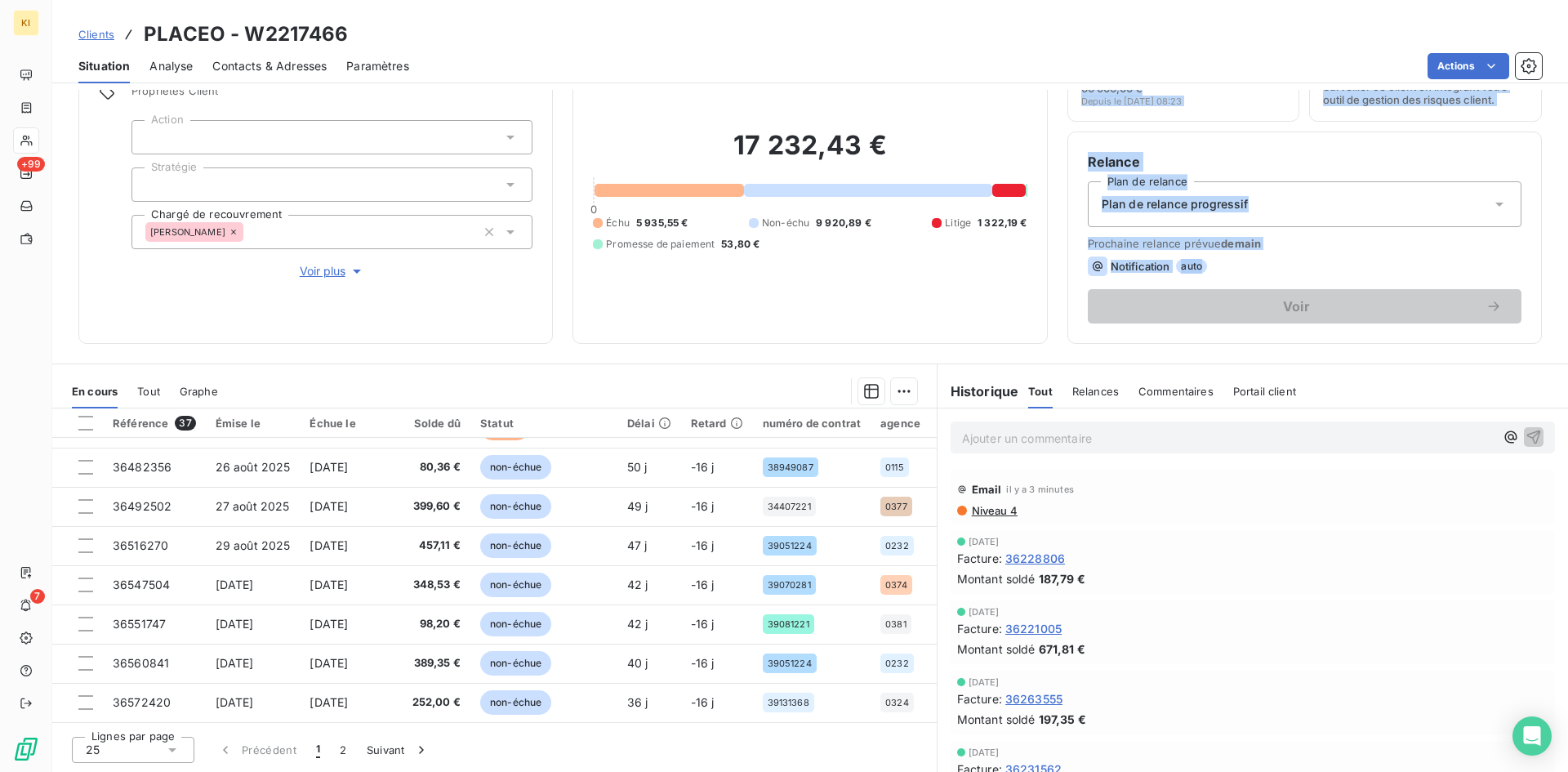
drag, startPoint x: 1335, startPoint y: 266, endPoint x: 773, endPoint y: 251, distance: 562.2
click at [773, 251] on div "Informations client Propriétés Client Action Stratégie Chargé de recouvrement […" at bounding box center [810, 180] width 1516 height 326
click at [1342, 249] on span "Prochaine relance prévue demain" at bounding box center [1304, 244] width 434 height 13
